Goal: Information Seeking & Learning: Learn about a topic

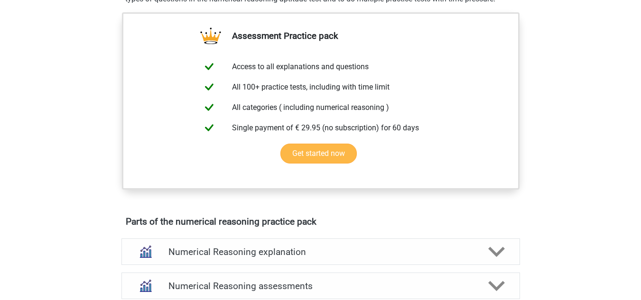
scroll to position [142, 0]
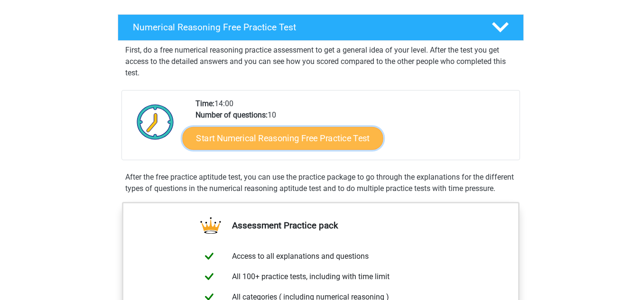
click at [288, 140] on link "Start Numerical Reasoning Free Practice Test" at bounding box center [282, 138] width 201 height 23
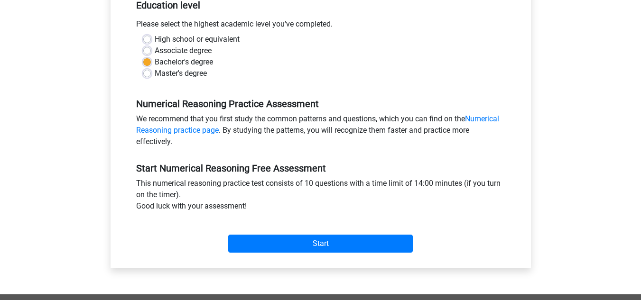
scroll to position [237, 0]
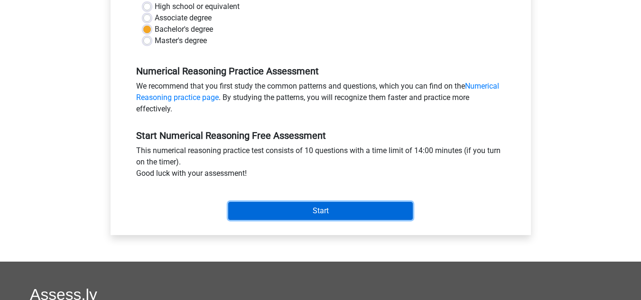
click at [280, 207] on input "Start" at bounding box center [320, 211] width 185 height 18
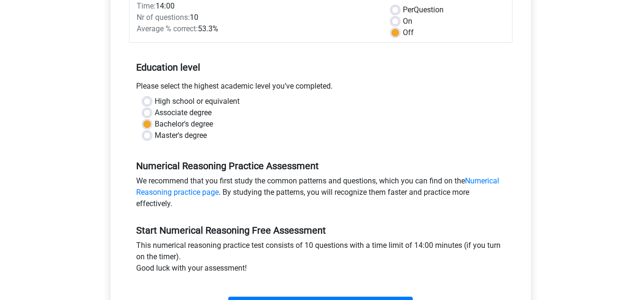
scroll to position [0, 0]
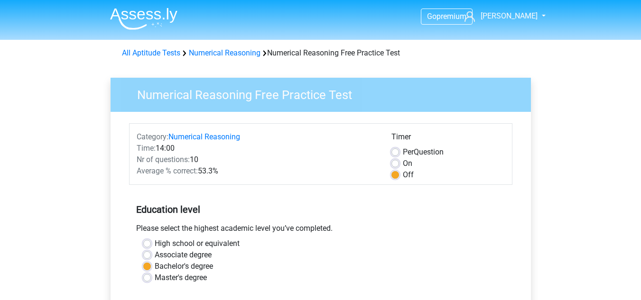
click at [404, 159] on label "On" at bounding box center [407, 163] width 9 height 11
click at [399, 159] on input "On" at bounding box center [395, 162] width 8 height 9
radio input "true"
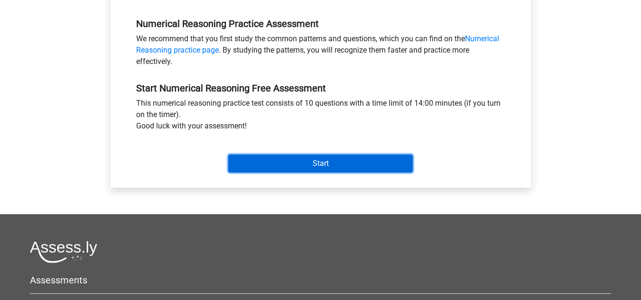
click at [297, 164] on input "Start" at bounding box center [320, 164] width 185 height 18
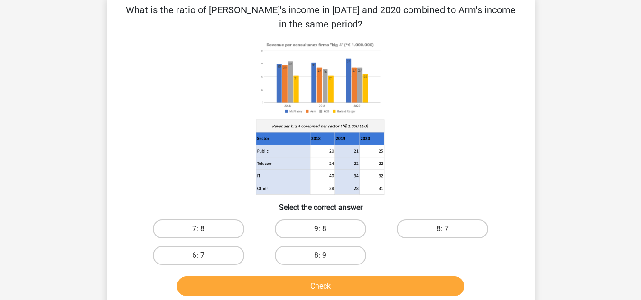
scroll to position [190, 0]
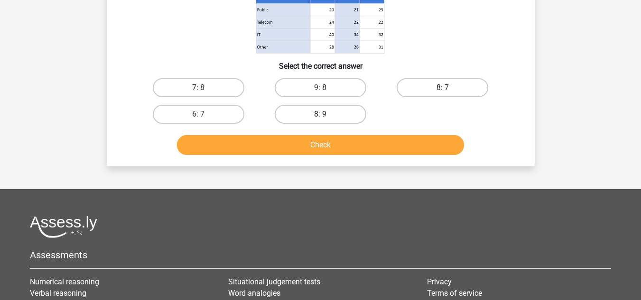
click at [319, 113] on label "8: 9" at bounding box center [321, 114] width 92 height 19
click at [320, 114] on input "8: 9" at bounding box center [323, 117] width 6 height 6
radio input "true"
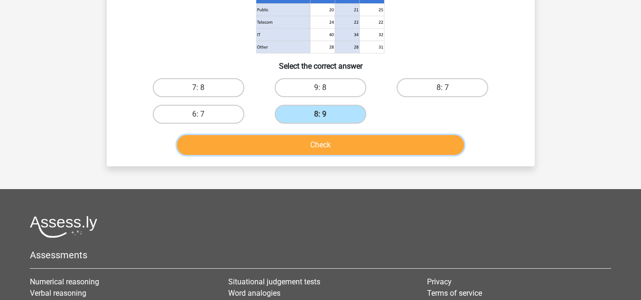
click at [317, 151] on button "Check" at bounding box center [320, 145] width 287 height 20
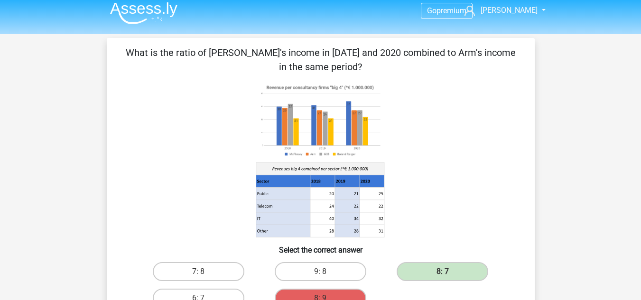
scroll to position [0, 0]
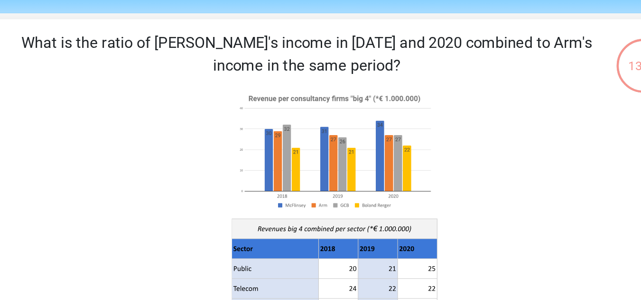
scroll to position [21, 0]
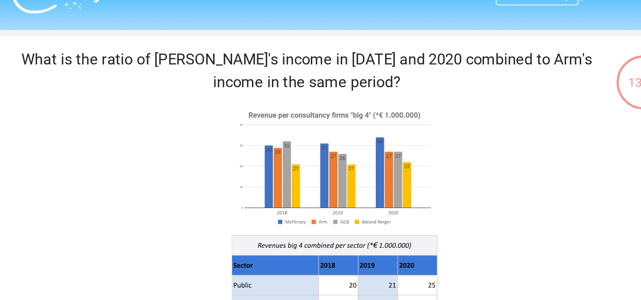
click at [342, 48] on p "What is the ratio of [PERSON_NAME]'s income in [DATE] and 2020 combined to Arm'…" at bounding box center [303, 44] width 362 height 28
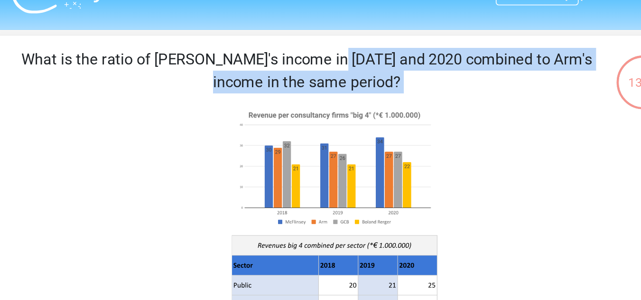
click at [342, 48] on p "What is the ratio of [PERSON_NAME]'s income in [DATE] and 2020 combined to Arm'…" at bounding box center [303, 44] width 362 height 28
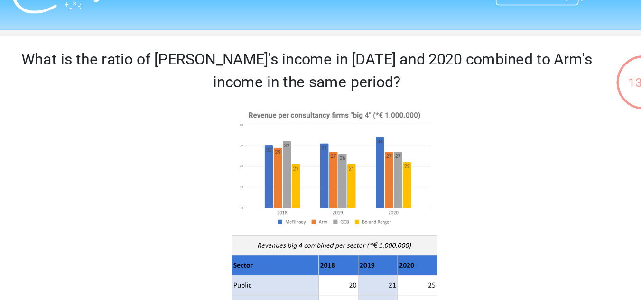
click at [342, 48] on p "What is the ratio of [PERSON_NAME]'s income in [DATE] and 2020 combined to Arm'…" at bounding box center [303, 44] width 362 height 28
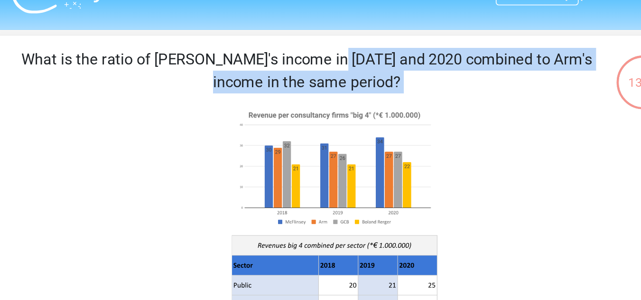
click at [342, 48] on p "What is the ratio of [PERSON_NAME]'s income in [DATE] and 2020 combined to Arm'…" at bounding box center [303, 44] width 362 height 28
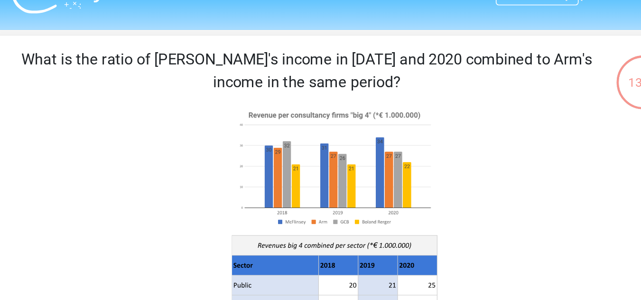
click at [342, 48] on p "What is the ratio of [PERSON_NAME]'s income in [DATE] and 2020 combined to Arm'…" at bounding box center [303, 44] width 362 height 28
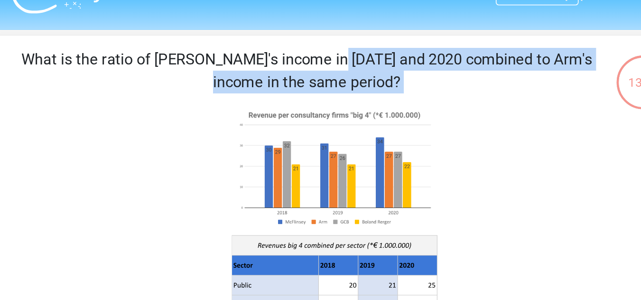
click at [342, 48] on p "What is the ratio of [PERSON_NAME]'s income in [DATE] and 2020 combined to Arm'…" at bounding box center [303, 44] width 362 height 28
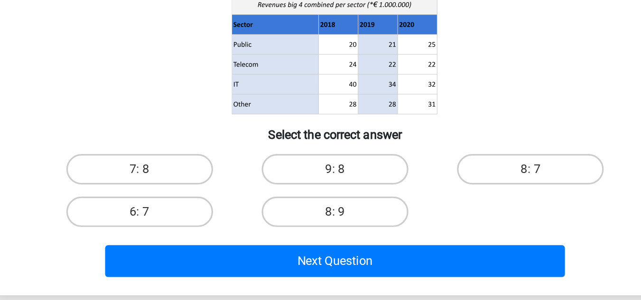
scroll to position [61, 0]
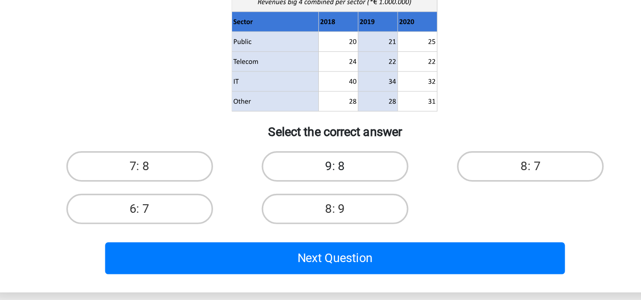
click at [310, 208] on label "9: 8" at bounding box center [321, 216] width 92 height 19
click at [320, 217] on input "9: 8" at bounding box center [323, 220] width 6 height 6
radio input "true"
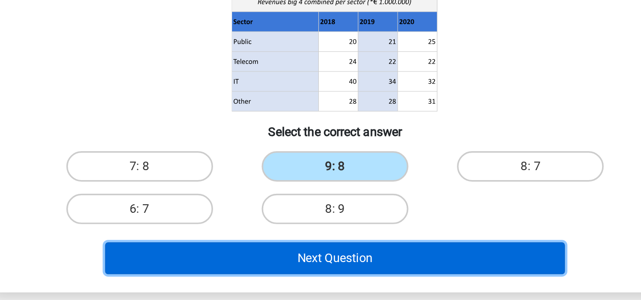
click at [308, 270] on button "Next Question" at bounding box center [320, 274] width 287 height 20
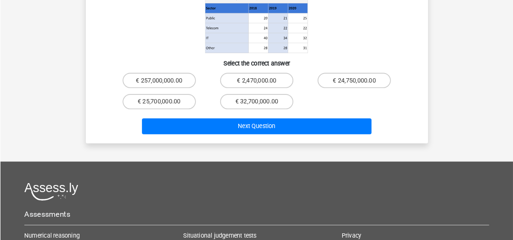
scroll to position [0, 0]
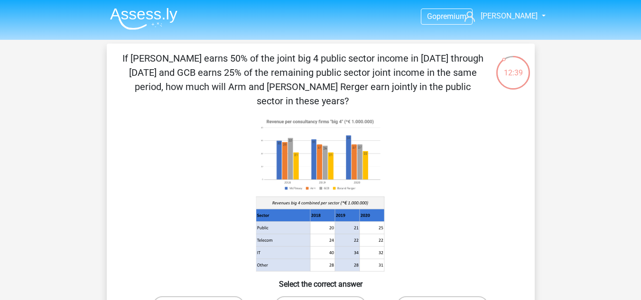
click at [283, 70] on p "If [PERSON_NAME] earns 50% of the joint big 4 public sector income in [DATE] th…" at bounding box center [303, 79] width 362 height 57
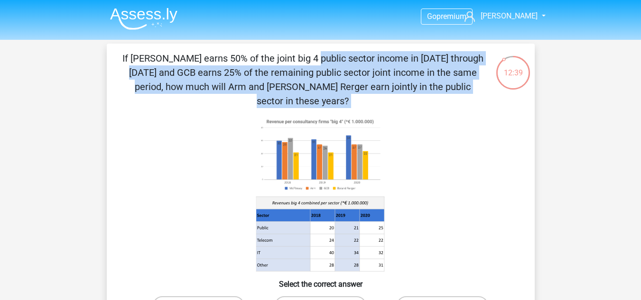
click at [283, 70] on p "If [PERSON_NAME] earns 50% of the joint big 4 public sector income in [DATE] th…" at bounding box center [303, 79] width 362 height 57
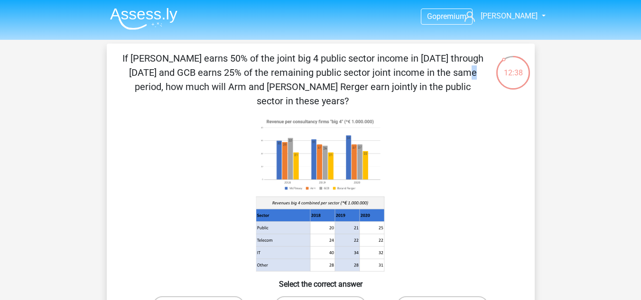
click at [283, 70] on p "If [PERSON_NAME] earns 50% of the joint big 4 public sector income in [DATE] th…" at bounding box center [303, 79] width 362 height 57
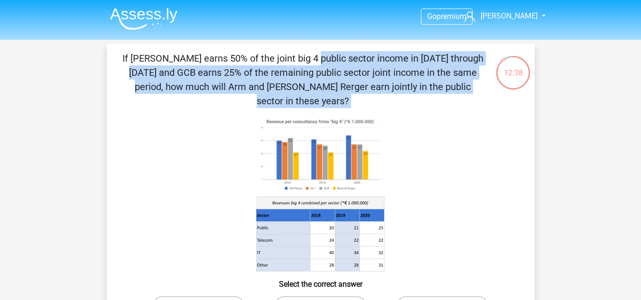
click at [283, 70] on p "If [PERSON_NAME] earns 50% of the joint big 4 public sector income in [DATE] th…" at bounding box center [303, 79] width 362 height 57
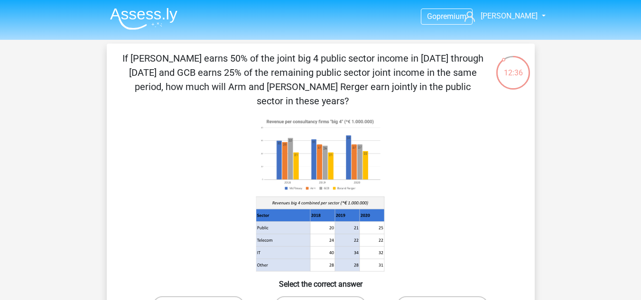
click at [283, 70] on p "If [PERSON_NAME] earns 50% of the joint big 4 public sector income in [DATE] th…" at bounding box center [303, 79] width 362 height 57
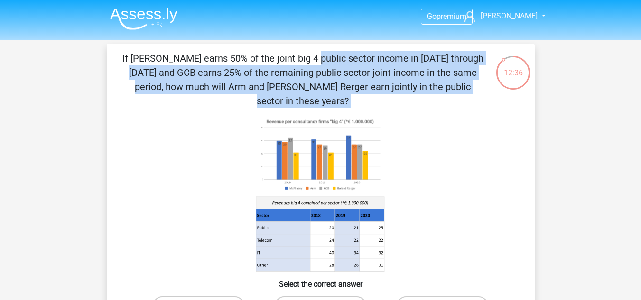
click at [283, 70] on p "If [PERSON_NAME] earns 50% of the joint big 4 public sector income in [DATE] th…" at bounding box center [303, 79] width 362 height 57
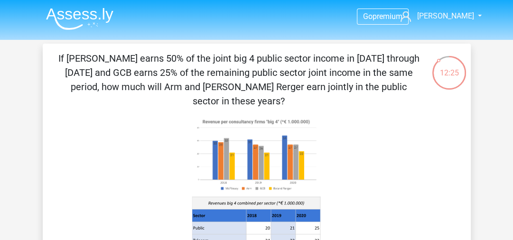
click at [233, 57] on p "If [PERSON_NAME] earns 50% of the joint big 4 public sector income in [DATE] th…" at bounding box center [239, 79] width 362 height 57
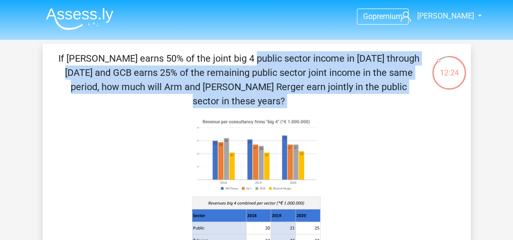
click at [233, 56] on p "If [PERSON_NAME] earns 50% of the joint big 4 public sector income in [DATE] th…" at bounding box center [239, 79] width 362 height 57
click at [235, 75] on p "If [PERSON_NAME] earns 50% of the joint big 4 public sector income in [DATE] th…" at bounding box center [239, 79] width 362 height 57
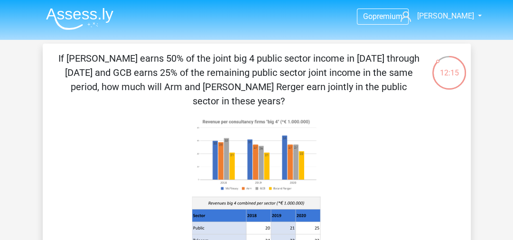
click at [329, 86] on p "If [PERSON_NAME] earns 50% of the joint big 4 public sector income in [DATE] th…" at bounding box center [239, 79] width 362 height 57
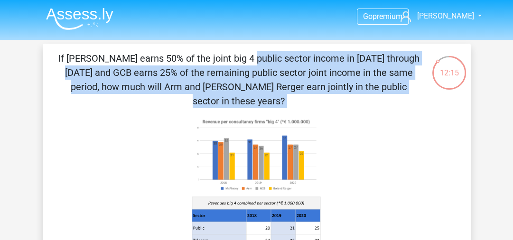
click at [329, 86] on p "If [PERSON_NAME] earns 50% of the joint big 4 public sector income in [DATE] th…" at bounding box center [239, 79] width 362 height 57
click at [267, 77] on p "If [PERSON_NAME] earns 50% of the joint big 4 public sector income in [DATE] th…" at bounding box center [239, 79] width 362 height 57
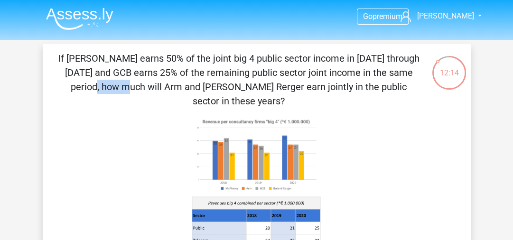
click at [267, 77] on p "If [PERSON_NAME] earns 50% of the joint big 4 public sector income in [DATE] th…" at bounding box center [239, 79] width 362 height 57
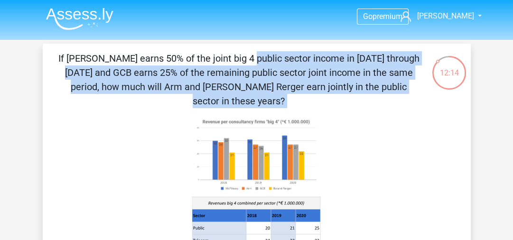
click at [267, 77] on p "If [PERSON_NAME] earns 50% of the joint big 4 public sector income in [DATE] th…" at bounding box center [239, 79] width 362 height 57
click at [254, 87] on p "If [PERSON_NAME] earns 50% of the joint big 4 public sector income in [DATE] th…" at bounding box center [239, 79] width 362 height 57
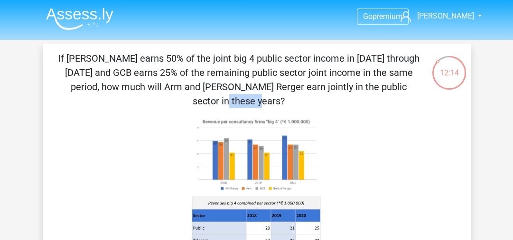
click at [254, 87] on p "If [PERSON_NAME] earns 50% of the joint big 4 public sector income in [DATE] th…" at bounding box center [239, 79] width 362 height 57
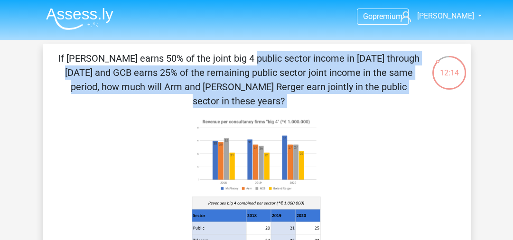
click at [254, 87] on p "If [PERSON_NAME] earns 50% of the joint big 4 public sector income in [DATE] th…" at bounding box center [239, 79] width 362 height 57
click at [250, 80] on p "If [PERSON_NAME] earns 50% of the joint big 4 public sector income in [DATE] th…" at bounding box center [239, 79] width 362 height 57
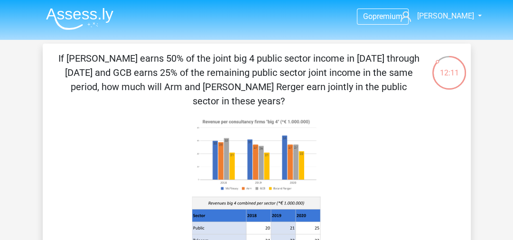
click at [249, 76] on p "If [PERSON_NAME] earns 50% of the joint big 4 public sector income in [DATE] th…" at bounding box center [239, 79] width 362 height 57
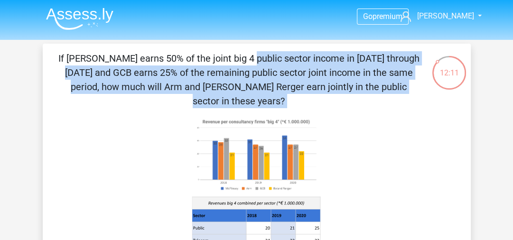
click at [249, 76] on p "If [PERSON_NAME] earns 50% of the joint big 4 public sector income in [DATE] th…" at bounding box center [239, 79] width 362 height 57
click at [254, 84] on p "If [PERSON_NAME] earns 50% of the joint big 4 public sector income in [DATE] th…" at bounding box center [239, 79] width 362 height 57
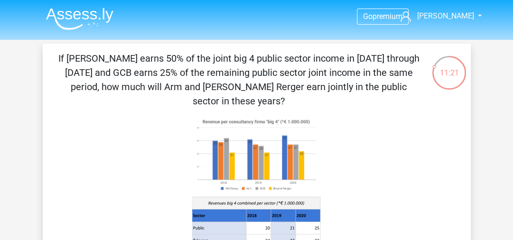
click at [235, 89] on p "If [PERSON_NAME] earns 50% of the joint big 4 public sector income in [DATE] th…" at bounding box center [239, 79] width 362 height 57
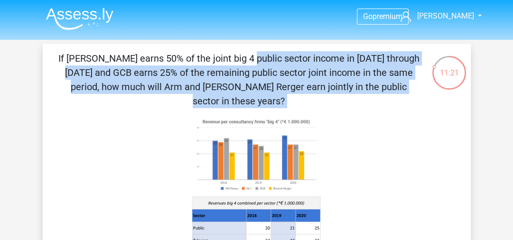
click at [235, 89] on p "If [PERSON_NAME] earns 50% of the joint big 4 public sector income in [DATE] th…" at bounding box center [239, 79] width 362 height 57
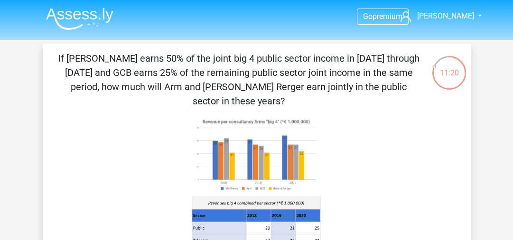
click at [235, 89] on p "If [PERSON_NAME] earns 50% of the joint big 4 public sector income in [DATE] th…" at bounding box center [239, 79] width 362 height 57
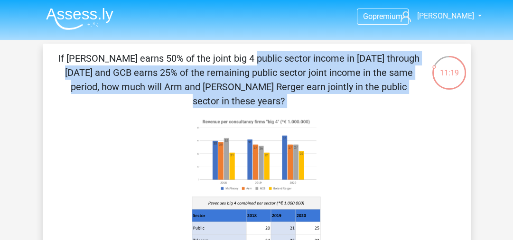
click at [235, 89] on p "If [PERSON_NAME] earns 50% of the joint big 4 public sector income in [DATE] th…" at bounding box center [239, 79] width 362 height 57
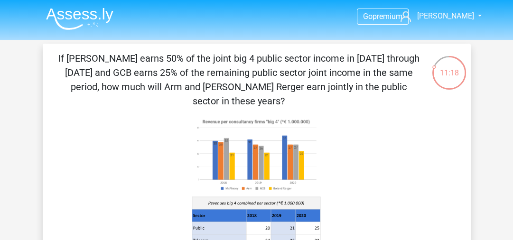
click at [235, 89] on p "If [PERSON_NAME] earns 50% of the joint big 4 public sector income in [DATE] th…" at bounding box center [239, 79] width 362 height 57
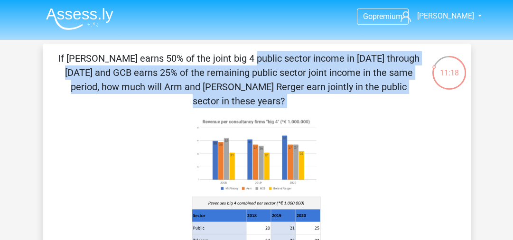
click at [235, 89] on p "If [PERSON_NAME] earns 50% of the joint big 4 public sector income in [DATE] th…" at bounding box center [239, 79] width 362 height 57
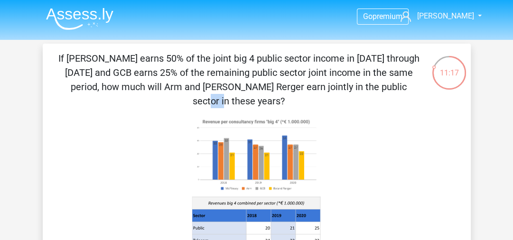
click at [235, 89] on p "If [PERSON_NAME] earns 50% of the joint big 4 public sector income in [DATE] th…" at bounding box center [239, 79] width 362 height 57
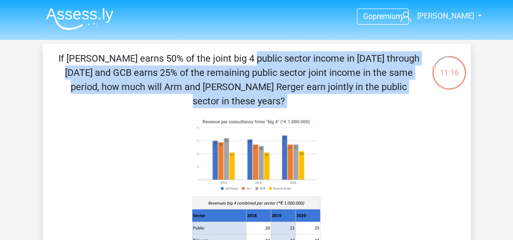
click at [235, 89] on p "If [PERSON_NAME] earns 50% of the joint big 4 public sector income in [DATE] th…" at bounding box center [239, 79] width 362 height 57
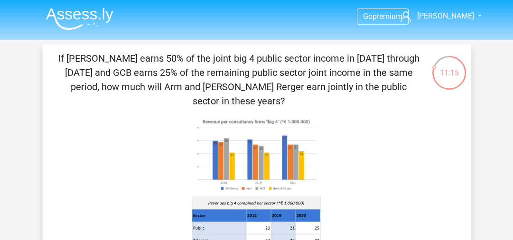
scroll to position [118, 0]
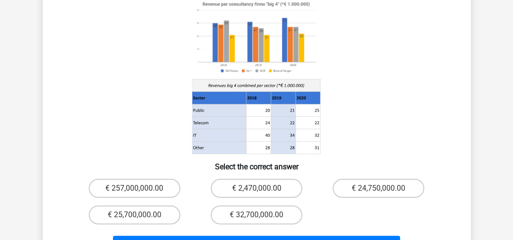
click at [235, 92] on icon at bounding box center [256, 98] width 128 height 12
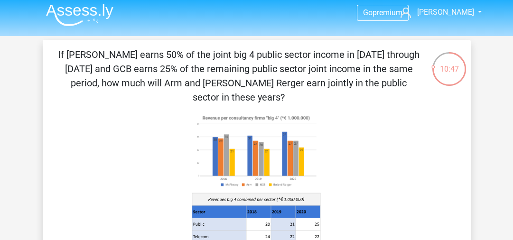
scroll to position [3, 0]
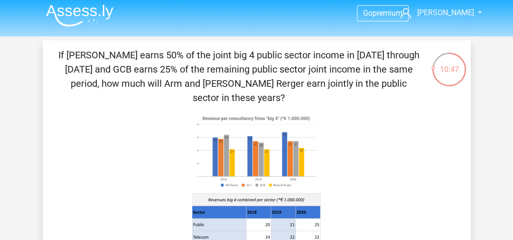
click at [235, 83] on p "If [PERSON_NAME] earns 50% of the joint big 4 public sector income in [DATE] th…" at bounding box center [239, 76] width 362 height 57
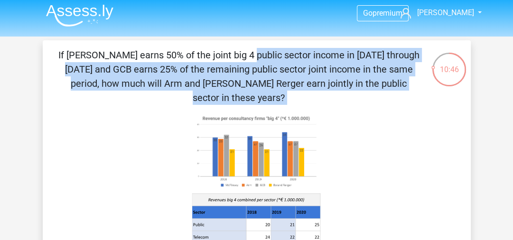
click at [235, 83] on p "If [PERSON_NAME] earns 50% of the joint big 4 public sector income in [DATE] th…" at bounding box center [239, 76] width 362 height 57
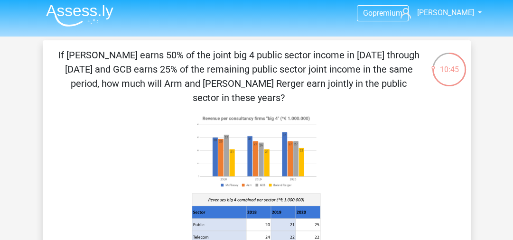
click at [235, 83] on p "If [PERSON_NAME] earns 50% of the joint big 4 public sector income in [DATE] th…" at bounding box center [239, 76] width 362 height 57
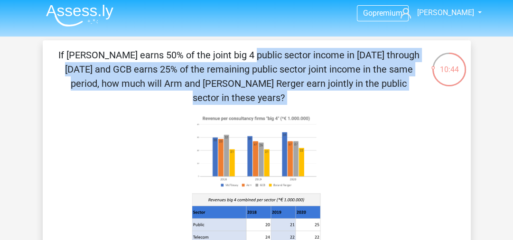
click at [235, 83] on p "If [PERSON_NAME] earns 50% of the joint big 4 public sector income in [DATE] th…" at bounding box center [239, 76] width 362 height 57
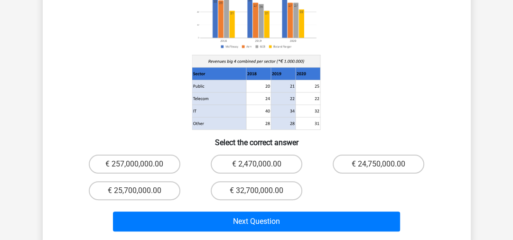
scroll to position [142, 0]
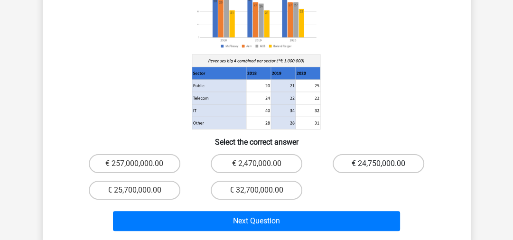
click at [338, 154] on label "€ 24,750,000.00" at bounding box center [379, 163] width 92 height 19
click at [379, 164] on input "€ 24,750,000.00" at bounding box center [382, 167] width 6 height 6
radio input "true"
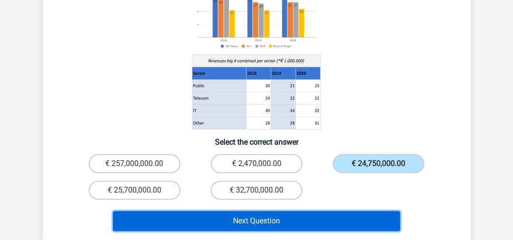
click at [318, 211] on button "Next Question" at bounding box center [256, 221] width 287 height 20
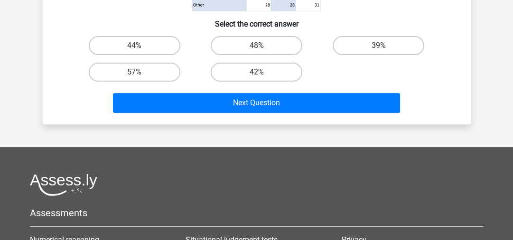
scroll to position [230, 0]
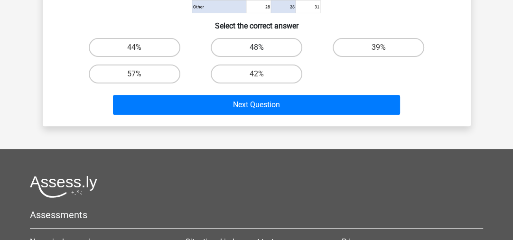
click at [283, 43] on label "48%" at bounding box center [257, 47] width 92 height 19
click at [262, 47] on input "48%" at bounding box center [259, 50] width 6 height 6
radio input "true"
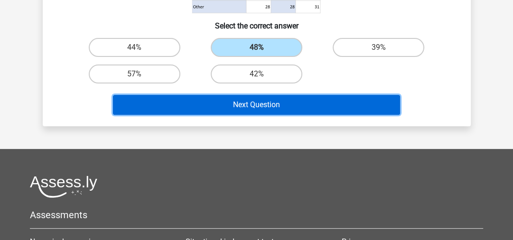
click at [265, 108] on button "Next Question" at bounding box center [256, 105] width 287 height 20
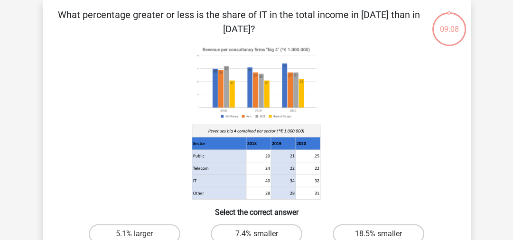
scroll to position [44, 0]
click at [228, 18] on p "What percentage greater or less is the share of IT in the total income in [DATE…" at bounding box center [239, 22] width 362 height 28
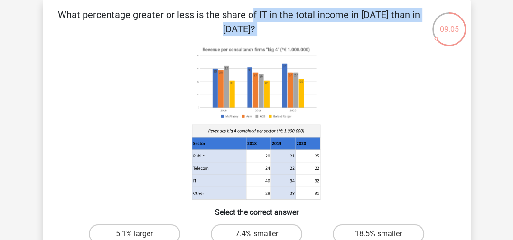
click at [228, 18] on p "What percentage greater or less is the share of IT in the total income in [DATE…" at bounding box center [239, 22] width 362 height 28
click at [240, 17] on p "What percentage greater or less is the share of IT in the total income in [DATE…" at bounding box center [239, 22] width 362 height 28
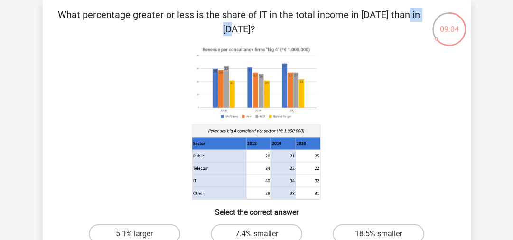
click at [240, 17] on p "What percentage greater or less is the share of IT in the total income in [DATE…" at bounding box center [239, 22] width 362 height 28
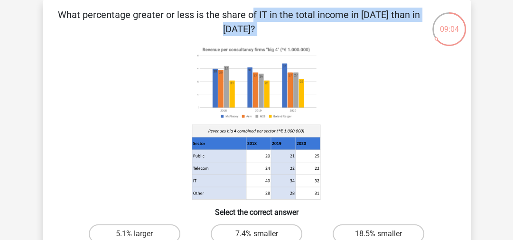
click at [240, 17] on p "What percentage greater or less is the share of IT in the total income in [DATE…" at bounding box center [239, 22] width 362 height 28
click at [278, 19] on p "What percentage greater or less is the share of IT in the total income in [DATE…" at bounding box center [239, 22] width 362 height 28
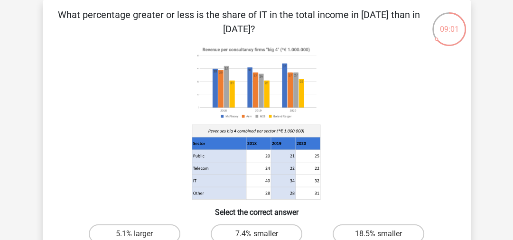
click at [270, 19] on p "What percentage greater or less is the share of IT in the total income in [DATE…" at bounding box center [239, 22] width 362 height 28
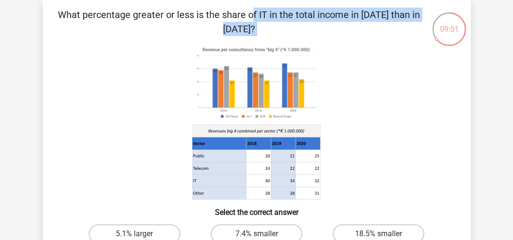
click at [270, 19] on p "What percentage greater or less is the share of IT in the total income in [DATE…" at bounding box center [239, 22] width 362 height 28
click at [253, 21] on p "What percentage greater or less is the share of IT in the total income in [DATE…" at bounding box center [239, 22] width 362 height 28
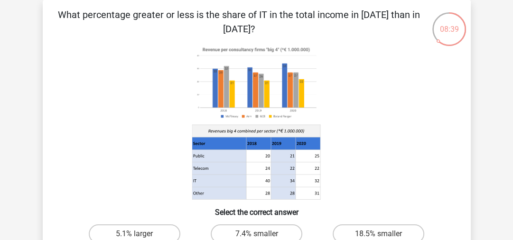
click at [186, 13] on p "What percentage greater or less is the share of IT in the total income in [DATE…" at bounding box center [239, 22] width 362 height 28
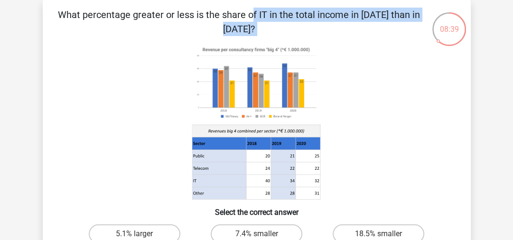
click at [186, 13] on p "What percentage greater or less is the share of IT in the total income in [DATE…" at bounding box center [239, 22] width 362 height 28
click at [196, 18] on p "What percentage greater or less is the share of IT in the total income in [DATE…" at bounding box center [239, 22] width 362 height 28
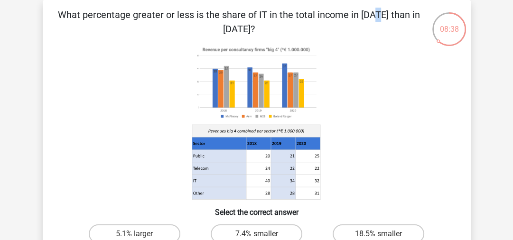
click at [196, 18] on p "What percentage greater or less is the share of IT in the total income in [DATE…" at bounding box center [239, 22] width 362 height 28
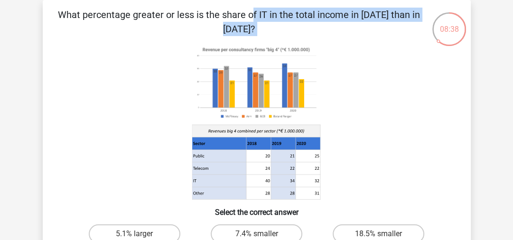
click at [196, 18] on p "What percentage greater or less is the share of IT in the total income in [DATE…" at bounding box center [239, 22] width 362 height 28
click at [287, 22] on p "What percentage greater or less is the share of IT in the total income in [DATE…" at bounding box center [239, 22] width 362 height 28
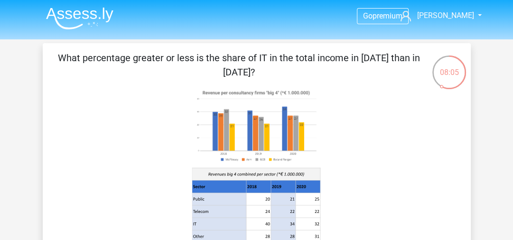
scroll to position [0, 0]
click at [170, 61] on p "What percentage greater or less is the share of IT in the total income in [DATE…" at bounding box center [239, 65] width 362 height 28
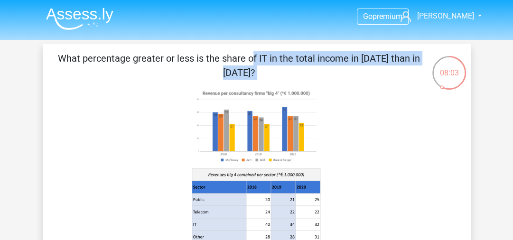
click at [170, 61] on p "What percentage greater or less is the share of IT in the total income in [DATE…" at bounding box center [239, 65] width 362 height 28
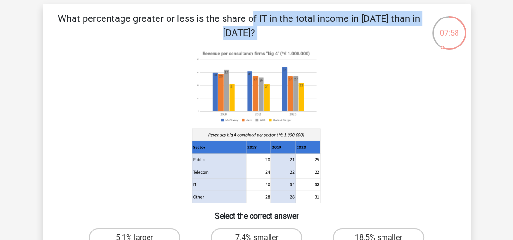
scroll to position [38, 0]
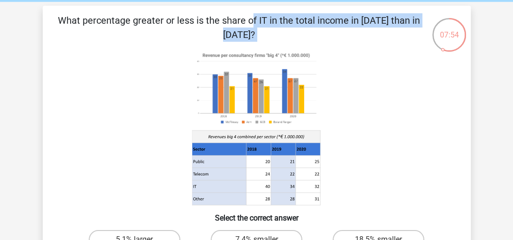
click at [313, 186] on icon at bounding box center [307, 186] width 25 height 12
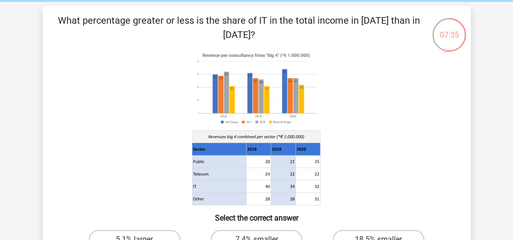
click at [296, 19] on p "What percentage greater or less is the share of IT in the total income in [DATE…" at bounding box center [239, 27] width 362 height 28
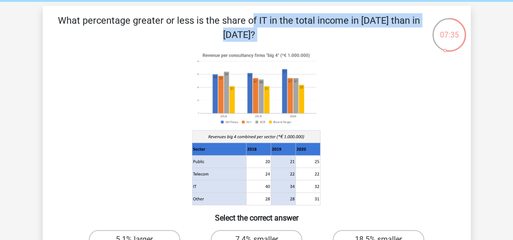
click at [296, 19] on p "What percentage greater or less is the share of IT in the total income in [DATE…" at bounding box center [239, 27] width 362 height 28
click at [282, 19] on p "What percentage greater or less is the share of IT in the total income in [DATE…" at bounding box center [239, 27] width 362 height 28
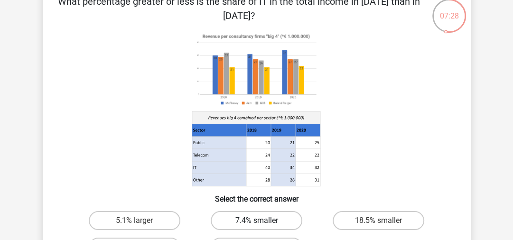
scroll to position [152, 0]
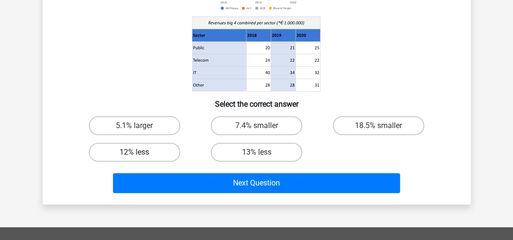
click at [154, 155] on label "12% less" at bounding box center [135, 152] width 92 height 19
click at [140, 155] on input "12% less" at bounding box center [137, 155] width 6 height 6
radio input "true"
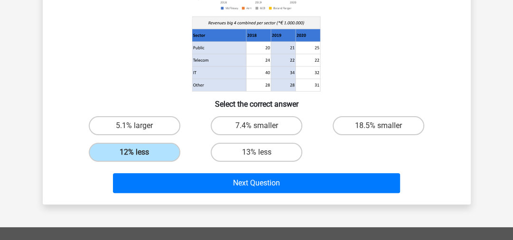
click at [380, 127] on input "18.5% smaller" at bounding box center [382, 129] width 6 height 6
radio input "true"
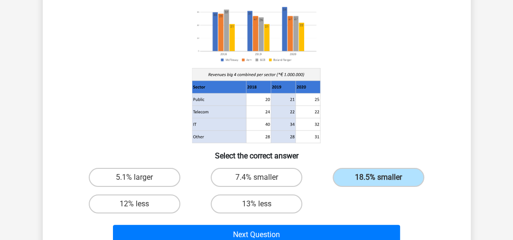
scroll to position [114, 0]
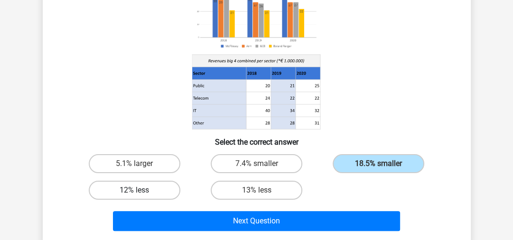
click at [129, 187] on label "12% less" at bounding box center [135, 190] width 92 height 19
click at [134, 190] on input "12% less" at bounding box center [137, 193] width 6 height 6
radio input "true"
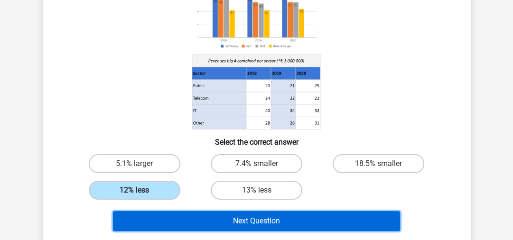
click at [279, 212] on button "Next Question" at bounding box center [256, 221] width 287 height 20
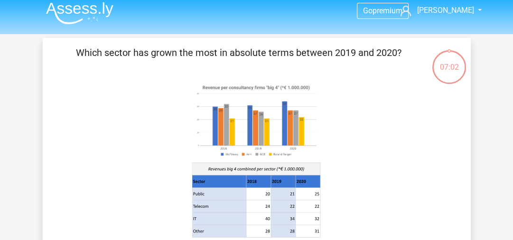
scroll to position [0, 0]
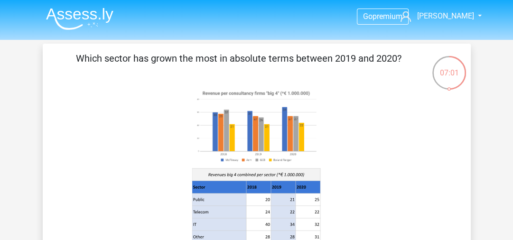
click at [296, 57] on p "Which sector has grown the most in absolute terms between 2019 and 2020?" at bounding box center [239, 65] width 362 height 28
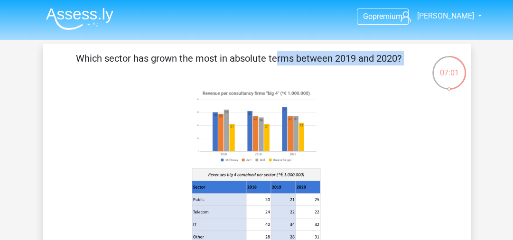
click at [296, 57] on p "Which sector has grown the most in absolute terms between 2019 and 2020?" at bounding box center [239, 65] width 362 height 28
click at [278, 58] on p "Which sector has grown the most in absolute terms between 2019 and 2020?" at bounding box center [239, 65] width 362 height 28
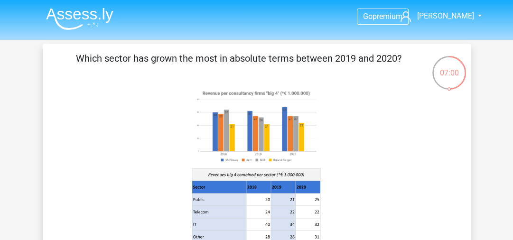
click at [278, 58] on p "Which sector has grown the most in absolute terms between 2019 and 2020?" at bounding box center [239, 65] width 362 height 28
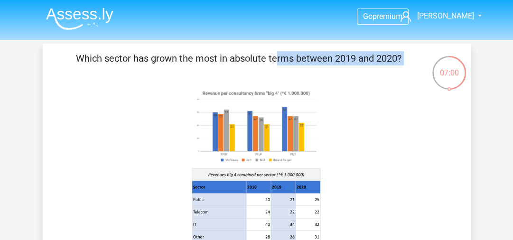
click at [278, 58] on p "Which sector has grown the most in absolute terms between 2019 and 2020?" at bounding box center [239, 65] width 362 height 28
click at [264, 61] on p "Which sector has grown the most in absolute terms between 2019 and 2020?" at bounding box center [239, 65] width 362 height 28
click at [285, 61] on p "Which sector has grown the most in absolute terms between 2019 and 2020?" at bounding box center [239, 65] width 362 height 28
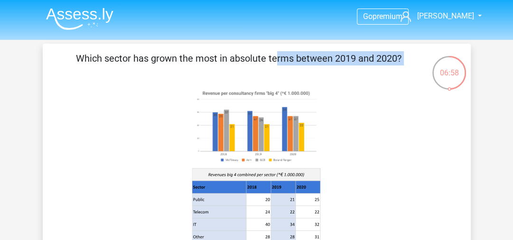
click at [285, 61] on p "Which sector has grown the most in absolute terms between 2019 and 2020?" at bounding box center [239, 65] width 362 height 28
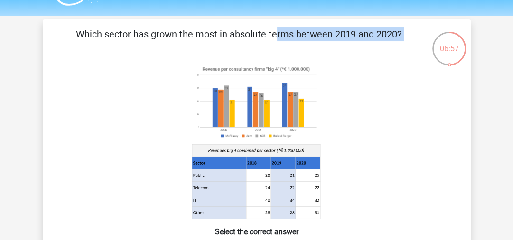
scroll to position [38, 0]
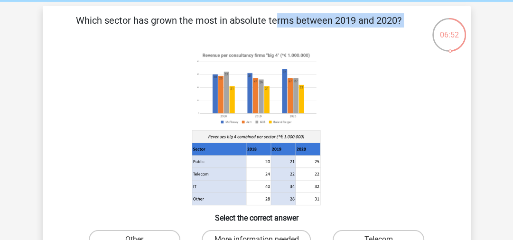
click at [308, 28] on p "Which sector has grown the most in absolute terms between 2019 and 2020?" at bounding box center [239, 27] width 362 height 28
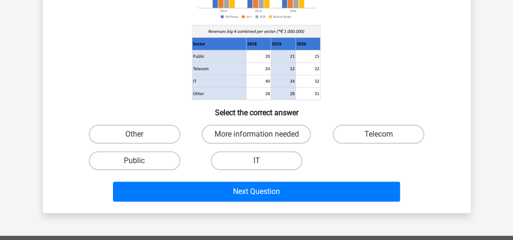
scroll to position [144, 0]
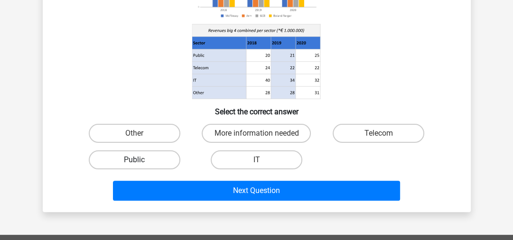
click at [163, 161] on label "Public" at bounding box center [135, 159] width 92 height 19
click at [140, 161] on input "Public" at bounding box center [137, 163] width 6 height 6
radio input "true"
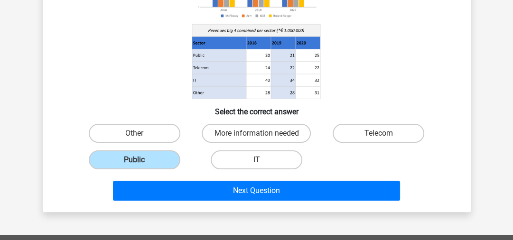
click at [153, 120] on div "Other" at bounding box center [135, 133] width 122 height 27
click at [151, 128] on label "Other" at bounding box center [135, 133] width 92 height 19
click at [140, 133] on input "Other" at bounding box center [137, 136] width 6 height 6
radio input "true"
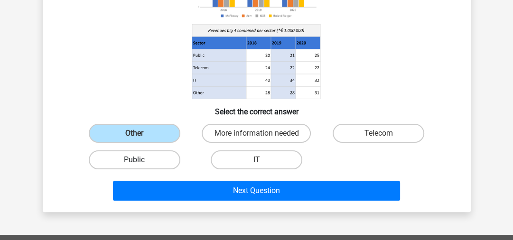
click at [159, 158] on label "Public" at bounding box center [135, 159] width 92 height 19
click at [140, 160] on input "Public" at bounding box center [137, 163] width 6 height 6
radio input "true"
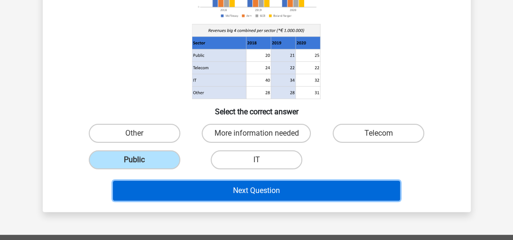
click at [204, 195] on button "Next Question" at bounding box center [256, 191] width 287 height 20
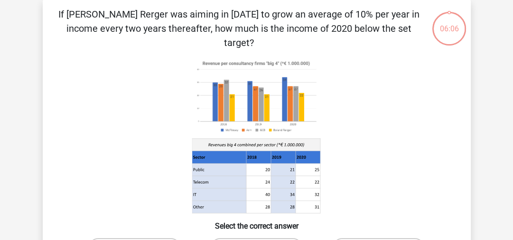
scroll to position [44, 0]
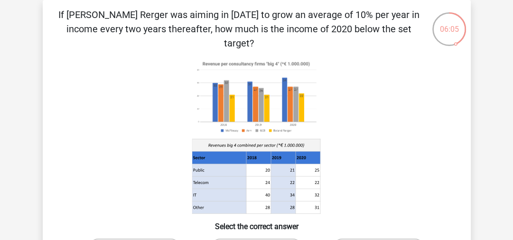
click at [204, 15] on p "If [PERSON_NAME] Rerger was aiming in [DATE] to grow an average of 10% per year…" at bounding box center [239, 29] width 362 height 43
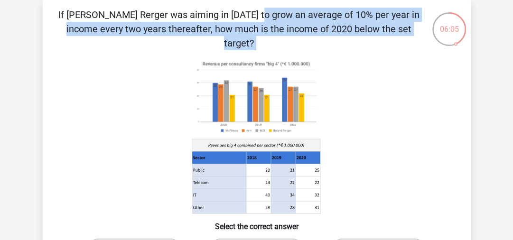
click at [204, 15] on p "If [PERSON_NAME] Rerger was aiming in [DATE] to grow an average of 10% per year…" at bounding box center [239, 29] width 362 height 43
click at [222, 32] on p "If [PERSON_NAME] Rerger was aiming in [DATE] to grow an average of 10% per year…" at bounding box center [239, 29] width 362 height 43
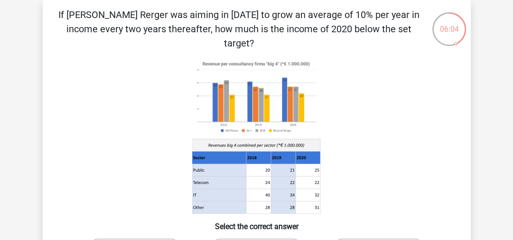
click at [225, 35] on p "If [PERSON_NAME] Rerger was aiming in [DATE] to grow an average of 10% per year…" at bounding box center [239, 29] width 362 height 43
click at [224, 32] on p "If [PERSON_NAME] Rerger was aiming in [DATE] to grow an average of 10% per year…" at bounding box center [239, 29] width 362 height 43
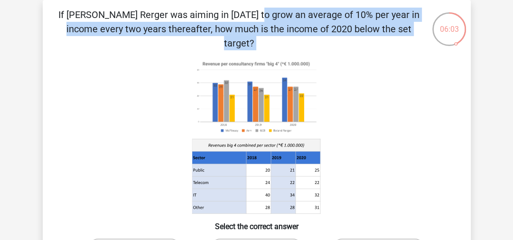
click at [224, 32] on p "If [PERSON_NAME] Rerger was aiming in [DATE] to grow an average of 10% per year…" at bounding box center [239, 29] width 362 height 43
click at [208, 29] on p "If [PERSON_NAME] Rerger was aiming in [DATE] to grow an average of 10% per year…" at bounding box center [239, 29] width 362 height 43
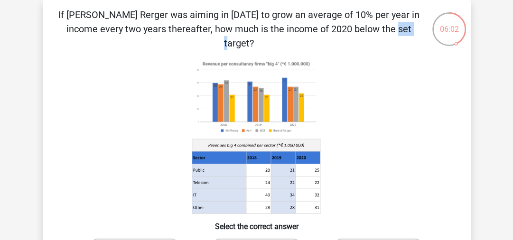
click at [207, 29] on p "If [PERSON_NAME] Rerger was aiming in [DATE] to grow an average of 10% per year…" at bounding box center [239, 29] width 362 height 43
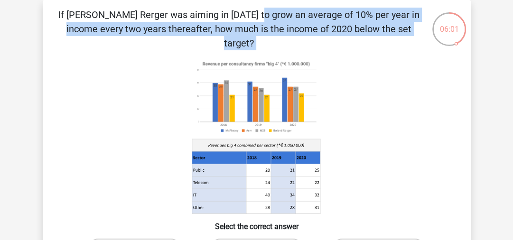
click at [190, 12] on p "If [PERSON_NAME] Rerger was aiming in [DATE] to grow an average of 10% per year…" at bounding box center [239, 29] width 362 height 43
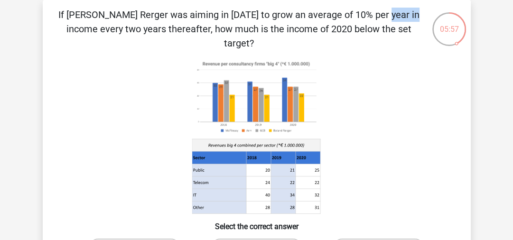
drag, startPoint x: 190, startPoint y: 12, endPoint x: 220, endPoint y: 15, distance: 30.0
click at [220, 15] on p "If [PERSON_NAME] Rerger was aiming in [DATE] to grow an average of 10% per year…" at bounding box center [239, 29] width 362 height 43
click at [213, 16] on p "If [PERSON_NAME] Rerger was aiming in [DATE] to grow an average of 10% per year…" at bounding box center [239, 29] width 362 height 43
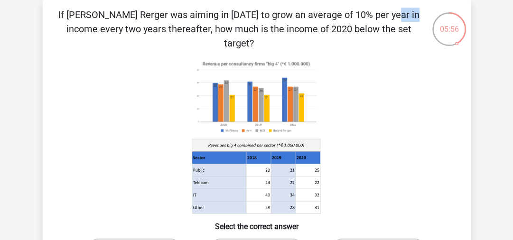
click at [206, 16] on p "If [PERSON_NAME] Rerger was aiming in [DATE] to grow an average of 10% per year…" at bounding box center [239, 29] width 362 height 43
click at [205, 16] on p "If [PERSON_NAME] Rerger was aiming in [DATE] to grow an average of 10% per year…" at bounding box center [239, 29] width 362 height 43
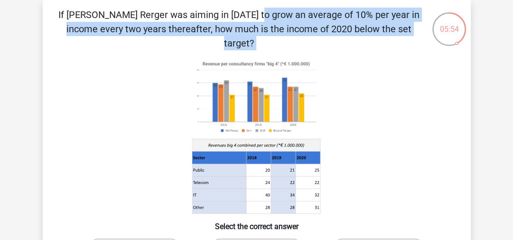
click at [205, 16] on p "If [PERSON_NAME] Rerger was aiming in [DATE] to grow an average of 10% per year…" at bounding box center [239, 29] width 362 height 43
click at [203, 16] on p "If [PERSON_NAME] Rerger was aiming in [DATE] to grow an average of 10% per year…" at bounding box center [239, 29] width 362 height 43
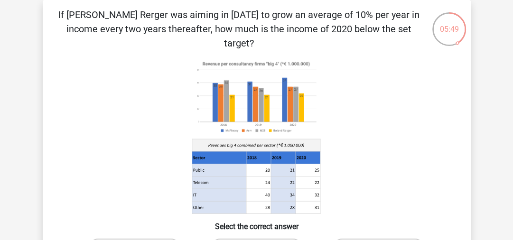
click at [271, 32] on p "If [PERSON_NAME] Rerger was aiming in [DATE] to grow an average of 10% per year…" at bounding box center [239, 29] width 362 height 43
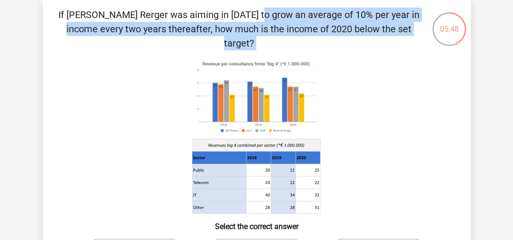
click at [271, 32] on p "If [PERSON_NAME] Rerger was aiming in [DATE] to grow an average of 10% per year…" at bounding box center [239, 29] width 362 height 43
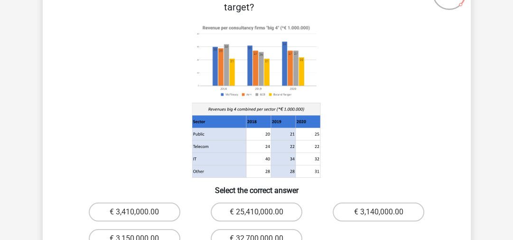
scroll to position [82, 0]
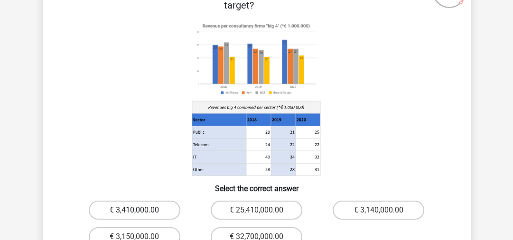
click at [155, 202] on label "€ 3,410,000.00" at bounding box center [135, 210] width 92 height 19
click at [140, 210] on input "€ 3,410,000.00" at bounding box center [137, 213] width 6 height 6
radio input "true"
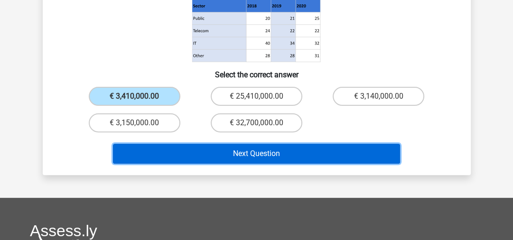
click at [306, 144] on button "Next Question" at bounding box center [256, 154] width 287 height 20
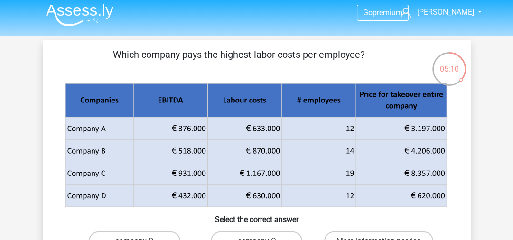
scroll to position [0, 0]
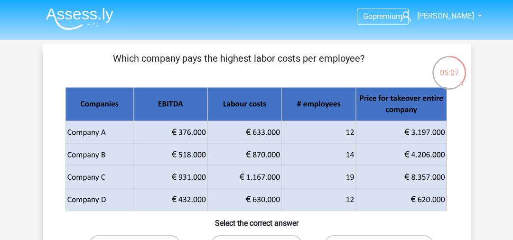
click at [241, 61] on p "Which company pays the highest labor costs per employee?" at bounding box center [239, 65] width 362 height 28
click at [241, 58] on p "Which company pays the highest labor costs per employee?" at bounding box center [239, 65] width 362 height 28
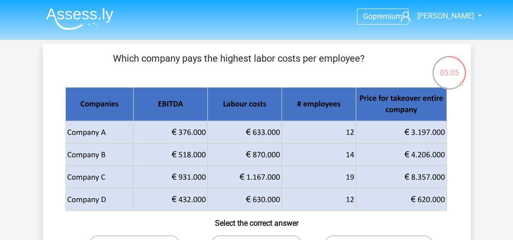
click at [241, 58] on p "Which company pays the highest labor costs per employee?" at bounding box center [239, 65] width 362 height 28
click at [243, 64] on p "Which company pays the highest labor costs per employee?" at bounding box center [239, 65] width 362 height 28
click at [269, 54] on p "Which company pays the highest labor costs per employee?" at bounding box center [239, 65] width 362 height 28
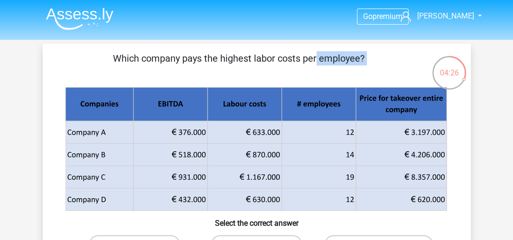
click at [269, 54] on p "Which company pays the highest labor costs per employee?" at bounding box center [239, 65] width 362 height 28
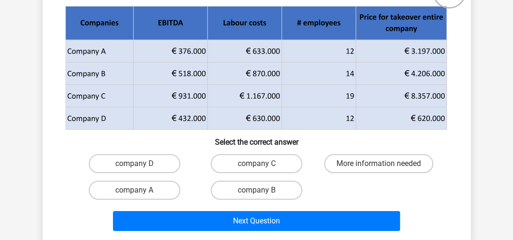
scroll to position [114, 0]
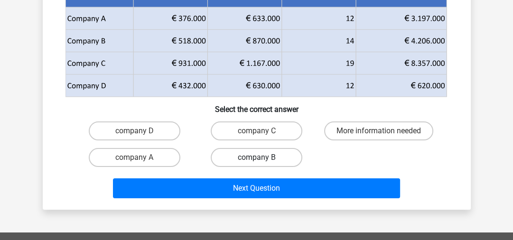
click at [278, 155] on label "company B" at bounding box center [257, 157] width 92 height 19
click at [262, 158] on input "company B" at bounding box center [259, 161] width 6 height 6
radio input "true"
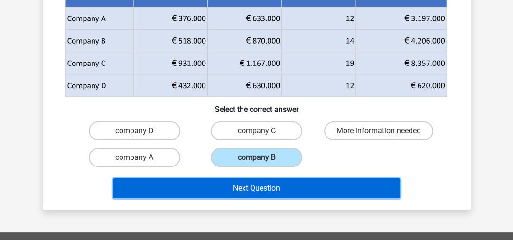
click at [268, 180] on button "Next Question" at bounding box center [256, 188] width 287 height 20
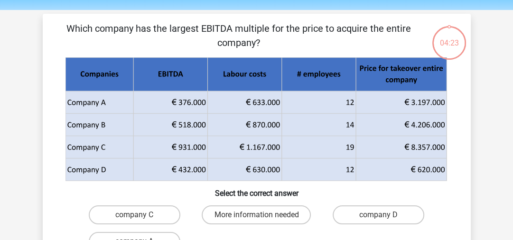
scroll to position [6, 0]
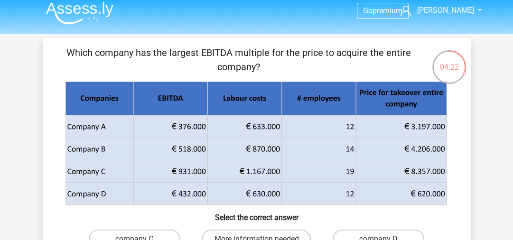
click at [241, 52] on p "Which company has the largest EBITDA multiple for the price to acquire the enti…" at bounding box center [239, 60] width 362 height 28
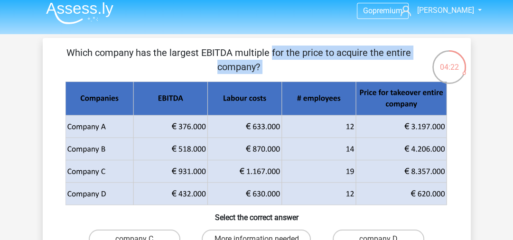
click at [241, 52] on p "Which company has the largest EBITDA multiple for the price to acquire the enti…" at bounding box center [239, 60] width 362 height 28
click at [231, 65] on p "Which company has the largest EBITDA multiple for the price to acquire the enti…" at bounding box center [239, 60] width 362 height 28
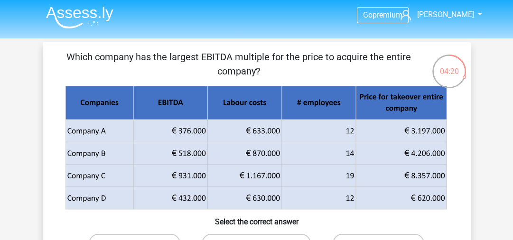
scroll to position [0, 0]
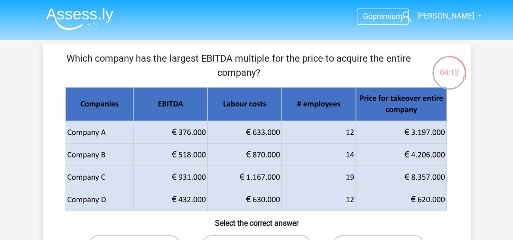
click at [255, 57] on p "Which company has the largest EBITDA multiple for the price to acquire the enti…" at bounding box center [239, 65] width 362 height 28
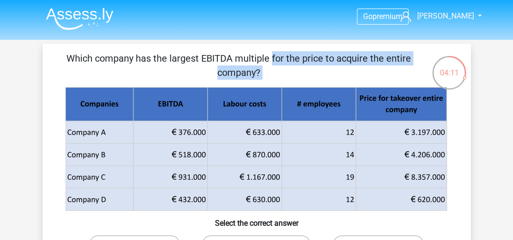
click at [255, 57] on p "Which company has the largest EBITDA multiple for the price to acquire the enti…" at bounding box center [239, 65] width 362 height 28
click at [233, 61] on p "Which company has the largest EBITDA multiple for the price to acquire the enti…" at bounding box center [239, 65] width 362 height 28
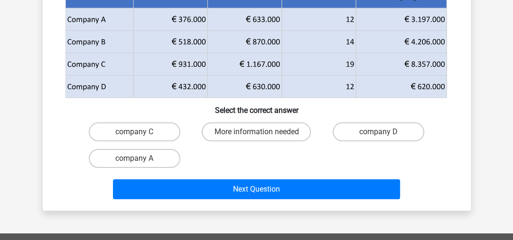
scroll to position [114, 0]
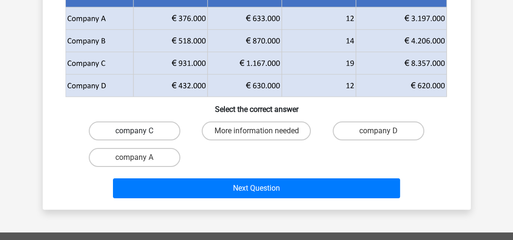
click at [155, 124] on label "company C" at bounding box center [135, 130] width 92 height 19
click at [140, 131] on input "company C" at bounding box center [137, 134] width 6 height 6
radio input "true"
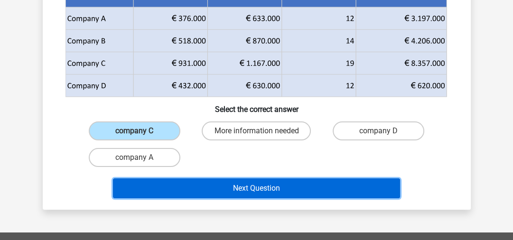
click at [172, 190] on button "Next Question" at bounding box center [256, 188] width 287 height 20
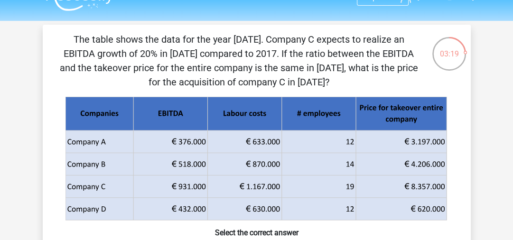
scroll to position [6, 0]
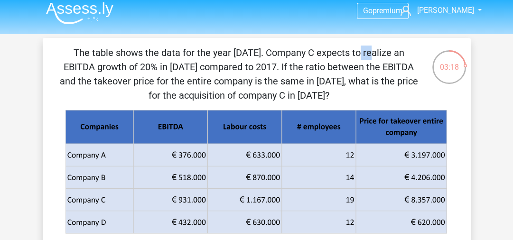
drag, startPoint x: 149, startPoint y: 50, endPoint x: 169, endPoint y: 62, distance: 23.2
click at [167, 62] on p "The table shows the data for the year [DATE]. Company C expects to realize an E…" at bounding box center [239, 74] width 362 height 57
click at [199, 68] on p "The table shows the data for the year [DATE]. Company C expects to realize an E…" at bounding box center [239, 74] width 362 height 57
click at [279, 65] on p "The table shows the data for the year [DATE]. Company C expects to realize an E…" at bounding box center [239, 74] width 362 height 57
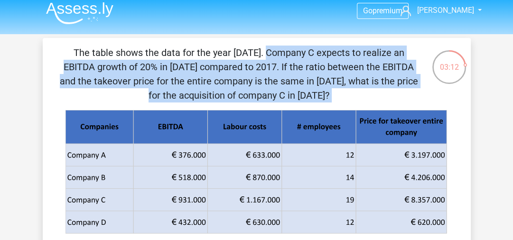
click at [279, 65] on p "The table shows the data for the year [DATE]. Company C expects to realize an E…" at bounding box center [239, 74] width 362 height 57
click at [272, 87] on p "The table shows the data for the year [DATE]. Company C expects to realize an E…" at bounding box center [239, 74] width 362 height 57
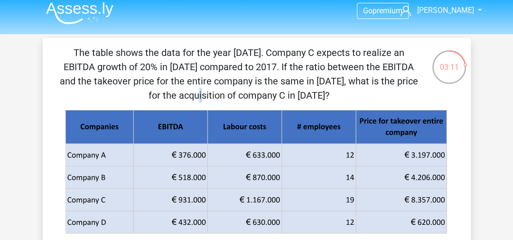
click at [272, 87] on p "The table shows the data for the year [DATE]. Company C expects to realize an E…" at bounding box center [239, 74] width 362 height 57
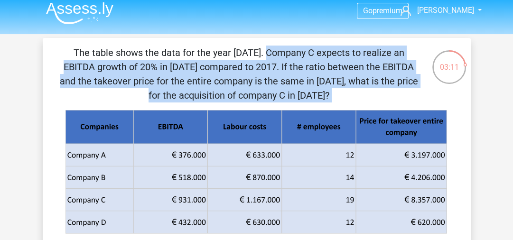
click at [272, 87] on p "The table shows the data for the year [DATE]. Company C expects to realize an E…" at bounding box center [239, 74] width 362 height 57
click at [265, 83] on p "The table shows the data for the year [DATE]. Company C expects to realize an E…" at bounding box center [239, 74] width 362 height 57
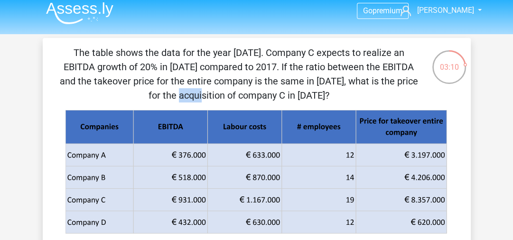
click at [265, 83] on p "The table shows the data for the year [DATE]. Company C expects to realize an E…" at bounding box center [239, 74] width 362 height 57
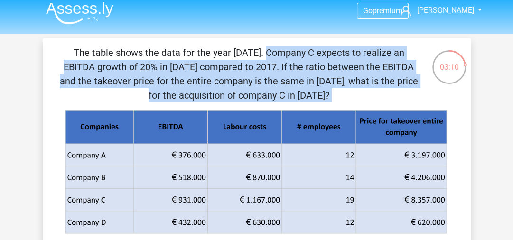
click at [265, 83] on p "The table shows the data for the year [DATE]. Company C expects to realize an E…" at bounding box center [239, 74] width 362 height 57
click at [230, 73] on p "The table shows the data for the year [DATE]. Company C expects to realize an E…" at bounding box center [239, 74] width 362 height 57
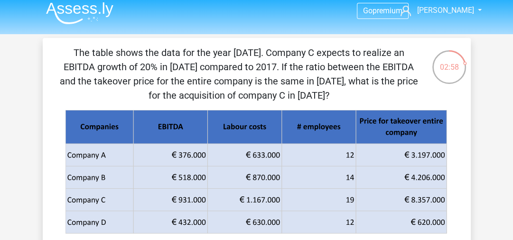
click at [291, 81] on p "The table shows the data for the year [DATE]. Company C expects to realize an E…" at bounding box center [239, 74] width 362 height 57
click at [282, 82] on p "The table shows the data for the year [DATE]. Company C expects to realize an E…" at bounding box center [239, 74] width 362 height 57
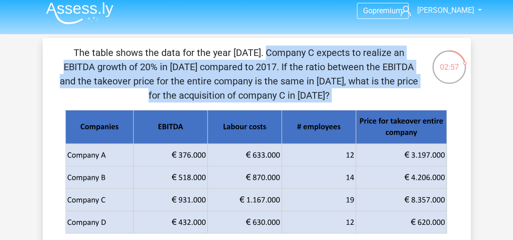
click at [282, 82] on p "The table shows the data for the year [DATE]. Company C expects to realize an E…" at bounding box center [239, 74] width 362 height 57
click at [251, 84] on p "The table shows the data for the year [DATE]. Company C expects to realize an E…" at bounding box center [239, 74] width 362 height 57
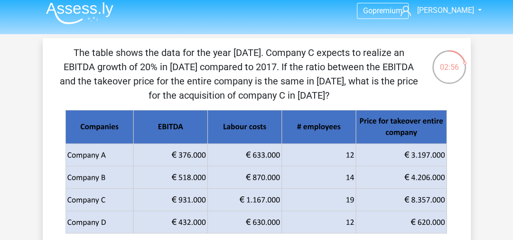
click at [248, 85] on p "The table shows the data for the year [DATE]. Company C expects to realize an E…" at bounding box center [239, 74] width 362 height 57
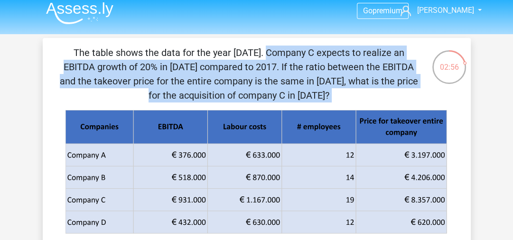
click at [248, 85] on p "The table shows the data for the year [DATE]. Company C expects to realize an E…" at bounding box center [239, 74] width 362 height 57
click at [244, 89] on p "The table shows the data for the year [DATE]. Company C expects to realize an E…" at bounding box center [239, 74] width 362 height 57
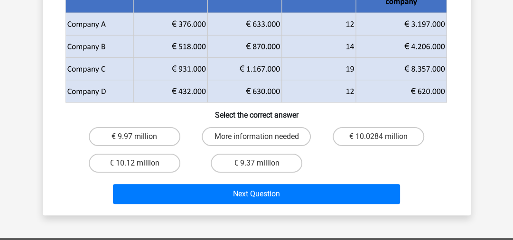
scroll to position [152, 0]
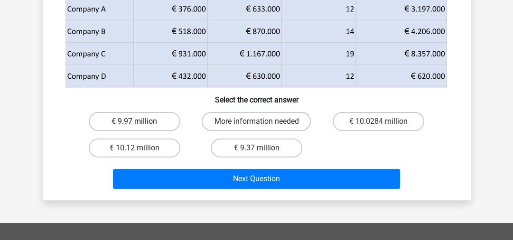
click at [154, 117] on label "€ 9.97 million" at bounding box center [135, 121] width 92 height 19
click at [140, 121] on input "€ 9.97 million" at bounding box center [137, 124] width 6 height 6
radio input "true"
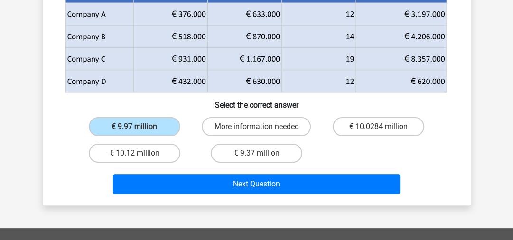
scroll to position [228, 0]
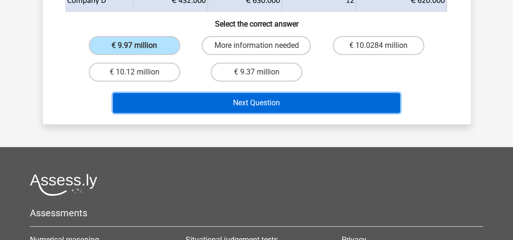
click at [175, 104] on button "Next Question" at bounding box center [256, 103] width 287 height 20
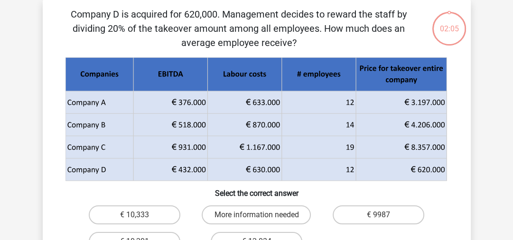
scroll to position [44, 0]
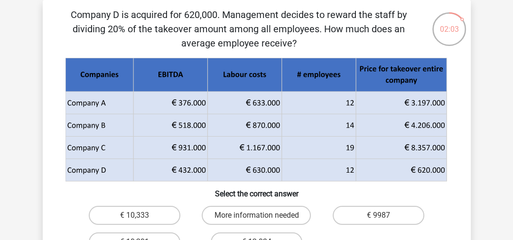
click at [205, 11] on p "Company D is acquired for 620,000. Management decides to reward the staff by di…" at bounding box center [239, 29] width 362 height 43
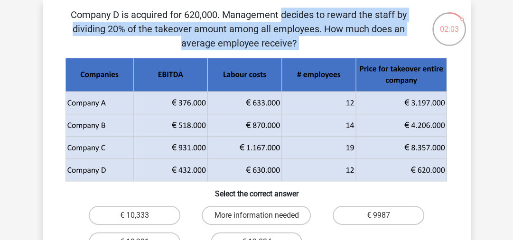
click at [205, 11] on p "Company D is acquired for 620,000. Management decides to reward the staff by di…" at bounding box center [239, 29] width 362 height 43
click at [208, 27] on p "Company D is acquired for 620,000. Management decides to reward the staff by di…" at bounding box center [239, 29] width 362 height 43
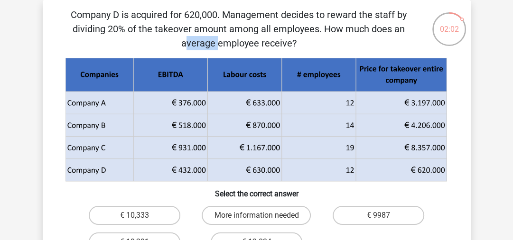
click at [208, 27] on p "Company D is acquired for 620,000. Management decides to reward the staff by di…" at bounding box center [239, 29] width 362 height 43
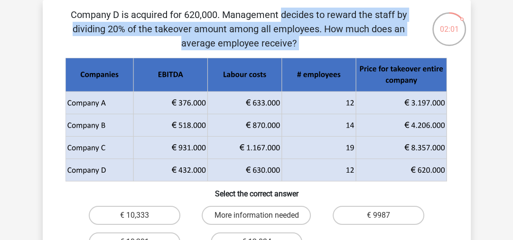
click at [208, 27] on p "Company D is acquired for 620,000. Management decides to reward the staff by di…" at bounding box center [239, 29] width 362 height 43
click at [206, 32] on p "Company D is acquired for 620,000. Management decides to reward the staff by di…" at bounding box center [239, 29] width 362 height 43
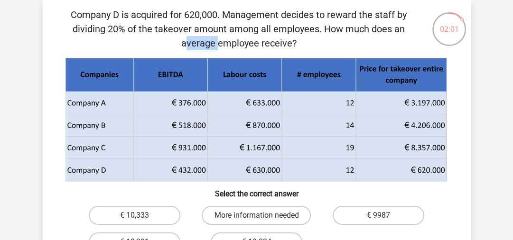
click at [206, 32] on p "Company D is acquired for 620,000. Management decides to reward the staff by di…" at bounding box center [239, 29] width 362 height 43
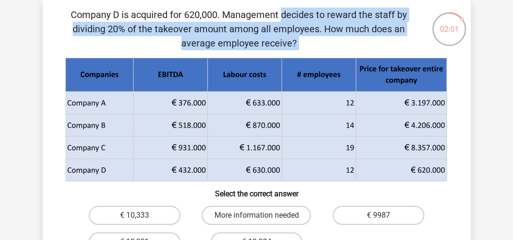
click at [206, 32] on p "Company D is acquired for 620,000. Management decides to reward the staff by di…" at bounding box center [239, 29] width 362 height 43
click at [170, 28] on p "Company D is acquired for 620,000. Management decides to reward the staff by di…" at bounding box center [239, 29] width 362 height 43
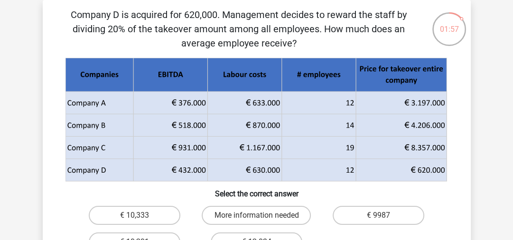
click at [170, 28] on p "Company D is acquired for 620,000. Management decides to reward the staff by di…" at bounding box center [239, 29] width 362 height 43
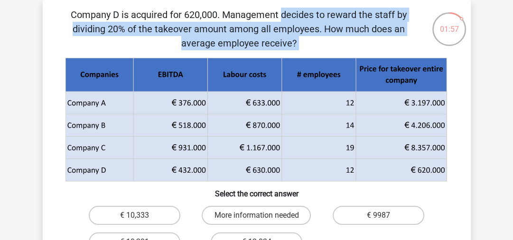
click at [170, 28] on p "Company D is acquired for 620,000. Management decides to reward the staff by di…" at bounding box center [239, 29] width 362 height 43
click at [169, 36] on p "Company D is acquired for 620,000. Management decides to reward the staff by di…" at bounding box center [239, 29] width 362 height 43
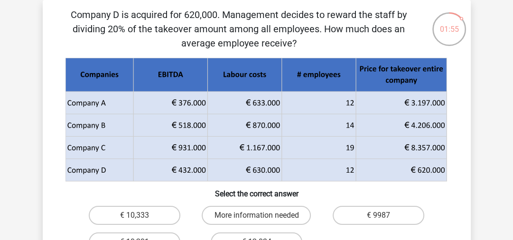
click at [167, 32] on p "Company D is acquired for 620,000. Management decides to reward the staff by di…" at bounding box center [239, 29] width 362 height 43
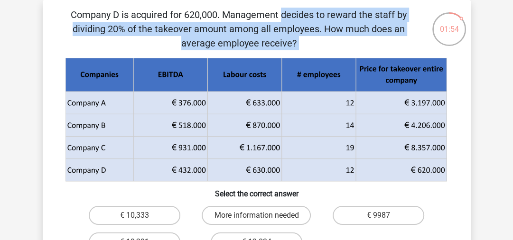
click at [184, 32] on p "Company D is acquired for 620,000. Management decides to reward the staff by di…" at bounding box center [239, 29] width 362 height 43
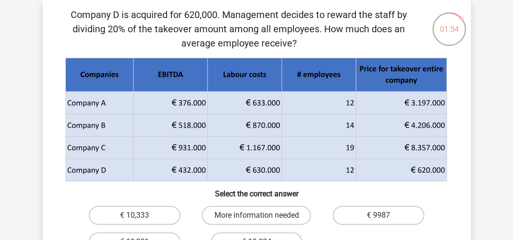
click at [178, 28] on p "Company D is acquired for 620,000. Management decides to reward the staff by di…" at bounding box center [239, 29] width 362 height 43
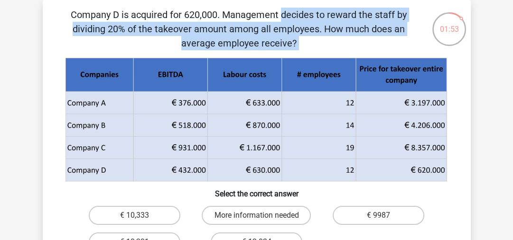
click at [178, 28] on p "Company D is acquired for 620,000. Management decides to reward the staff by di…" at bounding box center [239, 29] width 362 height 43
click at [187, 42] on p "Company D is acquired for 620,000. Management decides to reward the staff by di…" at bounding box center [239, 29] width 362 height 43
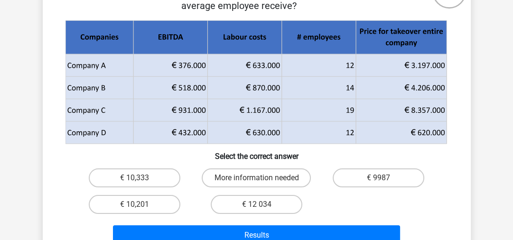
scroll to position [82, 0]
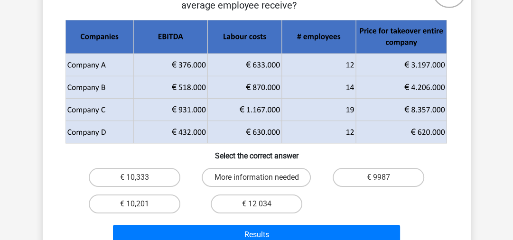
drag, startPoint x: 153, startPoint y: 178, endPoint x: 189, endPoint y: 178, distance: 36.5
click at [153, 181] on label "€ 10,333" at bounding box center [135, 177] width 92 height 19
click at [140, 181] on input "€ 10,333" at bounding box center [137, 180] width 6 height 6
radio input "true"
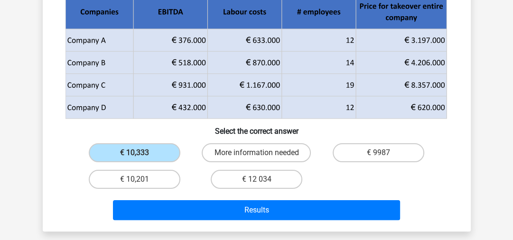
scroll to position [120, 0]
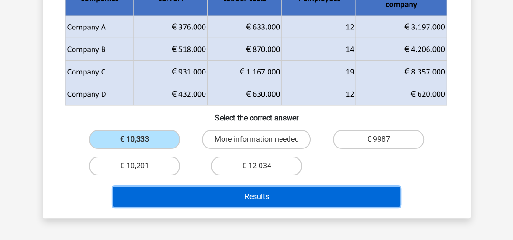
click at [195, 201] on button "Results" at bounding box center [256, 197] width 287 height 20
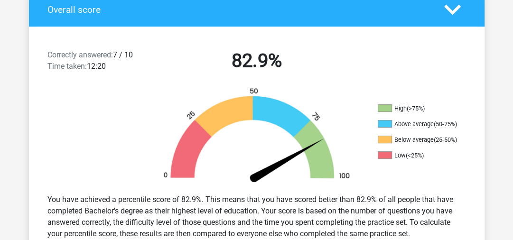
scroll to position [228, 0]
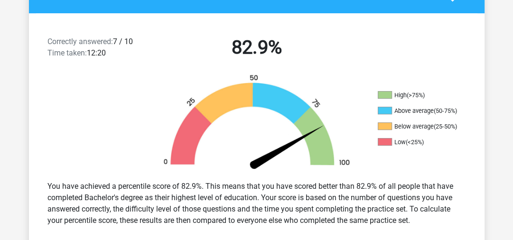
click at [130, 42] on div "Correctly answered: 7 / 10 Time taken: 12:20" at bounding box center [94, 49] width 108 height 27
click at [128, 42] on div "Correctly answered: 7 / 10 Time taken: 12:20" at bounding box center [94, 49] width 108 height 27
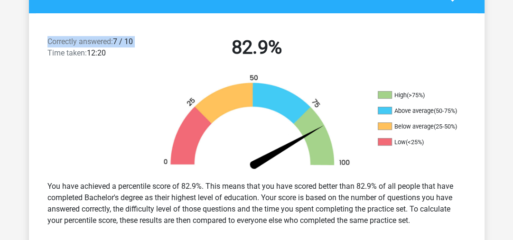
click at [128, 42] on div "Correctly answered: 7 / 10 Time taken: 12:20" at bounding box center [94, 49] width 108 height 27
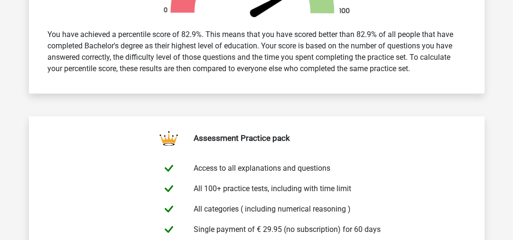
click at [195, 49] on div "You have achieved a percentile score of 82.9%. This means that you have scored …" at bounding box center [256, 51] width 433 height 53
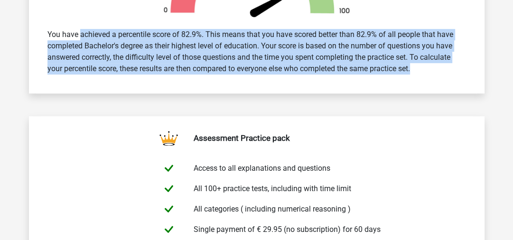
click at [195, 49] on div "You have achieved a percentile score of 82.9%. This means that you have scored …" at bounding box center [256, 51] width 433 height 53
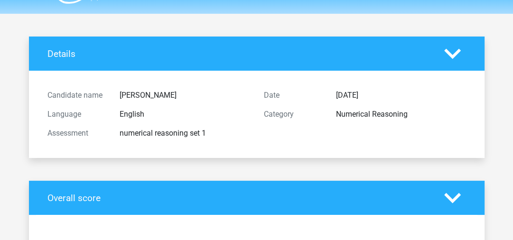
scroll to position [0, 0]
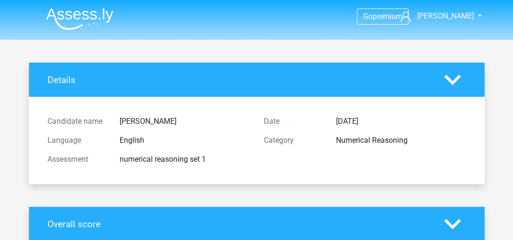
click at [205, 84] on h4 "Details" at bounding box center [238, 79] width 382 height 11
click at [446, 82] on icon at bounding box center [452, 80] width 17 height 17
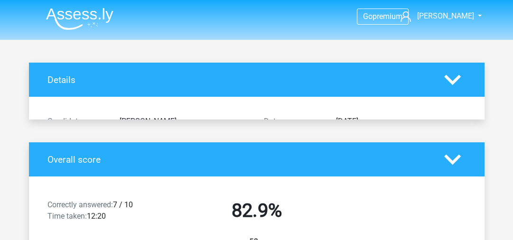
click at [446, 82] on icon at bounding box center [452, 80] width 17 height 17
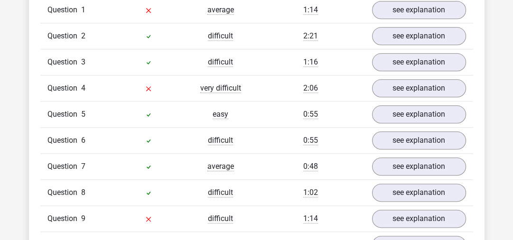
scroll to position [759, 0]
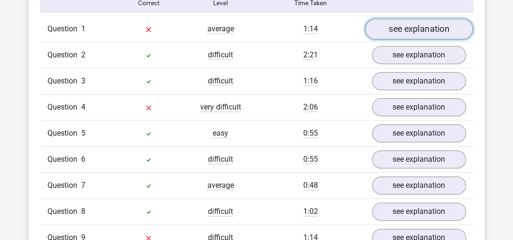
click at [415, 30] on link "see explanation" at bounding box center [419, 29] width 108 height 21
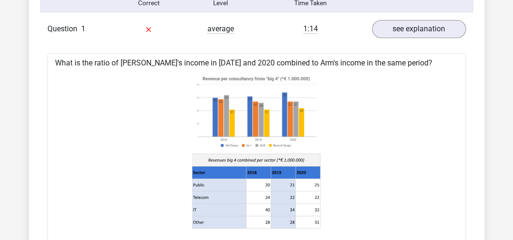
click at [382, 62] on div "What is the ratio of McFlinsey's income in 2018 and 2020 combined to Arm's inco…" at bounding box center [256, 227] width 419 height 348
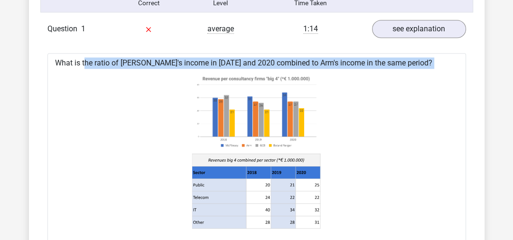
click at [382, 62] on div "What is the ratio of McFlinsey's income in 2018 and 2020 combined to Arm's inco…" at bounding box center [256, 227] width 419 height 348
click at [325, 65] on div "What is the ratio of McFlinsey's income in 2018 and 2020 combined to Arm's inco…" at bounding box center [256, 227] width 419 height 348
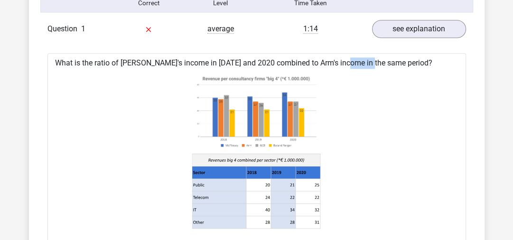
click at [325, 65] on div "What is the ratio of McFlinsey's income in 2018 and 2020 combined to Arm's inco…" at bounding box center [256, 227] width 419 height 348
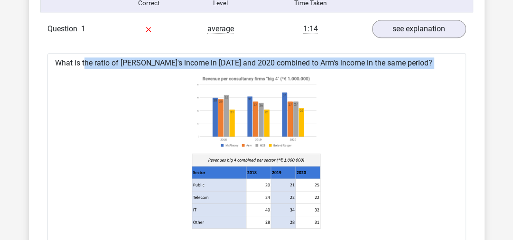
click at [325, 65] on div "What is the ratio of McFlinsey's income in 2018 and 2020 combined to Arm's inco…" at bounding box center [256, 227] width 419 height 348
click at [314, 66] on div "What is the ratio of McFlinsey's income in 2018 and 2020 combined to Arm's inco…" at bounding box center [256, 227] width 419 height 348
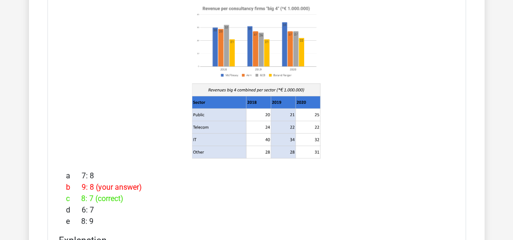
scroll to position [797, 0]
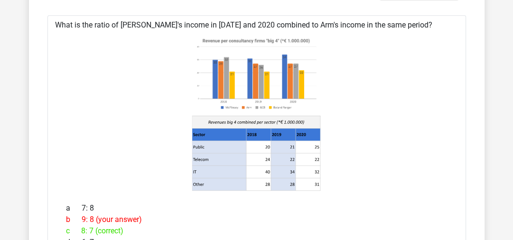
click at [223, 24] on div "What is the ratio of McFlinsey's income in 2018 and 2020 combined to Arm's inco…" at bounding box center [256, 189] width 419 height 348
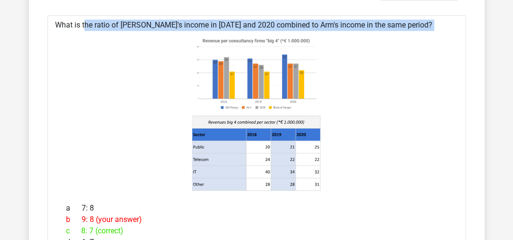
click at [223, 24] on div "What is the ratio of McFlinsey's income in 2018 and 2020 combined to Arm's inco…" at bounding box center [256, 189] width 419 height 348
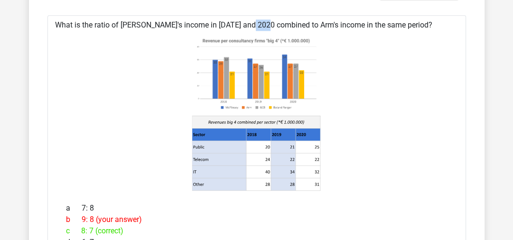
click at [223, 24] on div "What is the ratio of McFlinsey's income in 2018 and 2020 combined to Arm's inco…" at bounding box center [256, 189] width 419 height 348
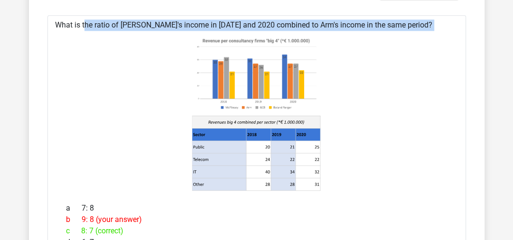
click at [223, 24] on div "What is the ratio of McFlinsey's income in 2018 and 2020 combined to Arm's inco…" at bounding box center [256, 189] width 419 height 348
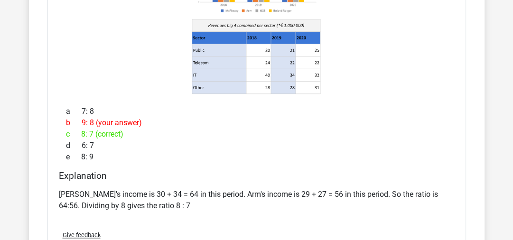
scroll to position [949, 0]
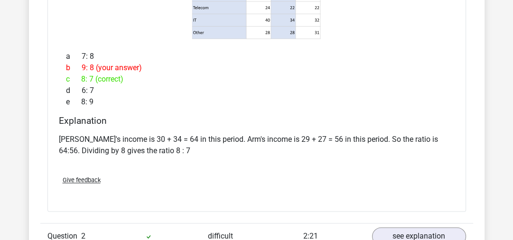
click at [221, 135] on p "McFlinsey's income is 30 + 34 = 64 in this period. Arm's income is 29 + 27 = 56…" at bounding box center [257, 145] width 396 height 23
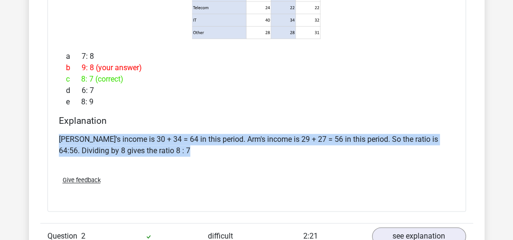
click at [221, 135] on p "McFlinsey's income is 30 + 34 = 64 in this period. Arm's income is 29 + 27 = 56…" at bounding box center [257, 145] width 396 height 23
click at [203, 138] on p "McFlinsey's income is 30 + 34 = 64 in this period. Arm's income is 29 + 27 = 56…" at bounding box center [257, 145] width 396 height 23
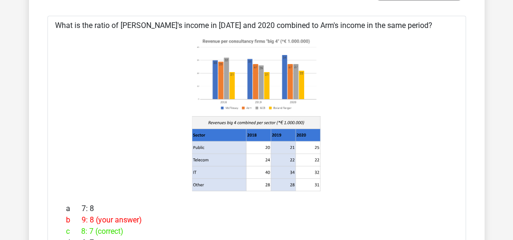
scroll to position [759, 0]
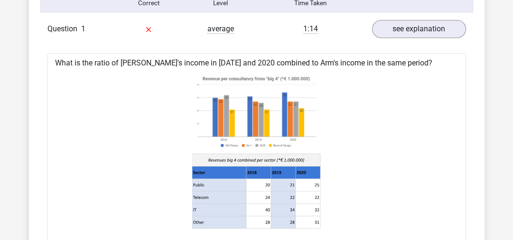
drag, startPoint x: 441, startPoint y: 37, endPoint x: 431, endPoint y: 41, distance: 11.0
click at [440, 37] on div "Question 1 average 1:14 see explanation" at bounding box center [256, 29] width 433 height 26
click at [424, 26] on link "see explanation" at bounding box center [419, 29] width 108 height 21
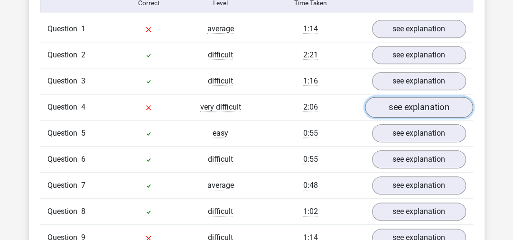
click at [400, 110] on link "see explanation" at bounding box center [419, 107] width 108 height 21
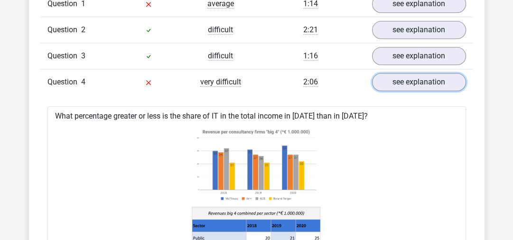
scroll to position [797, 0]
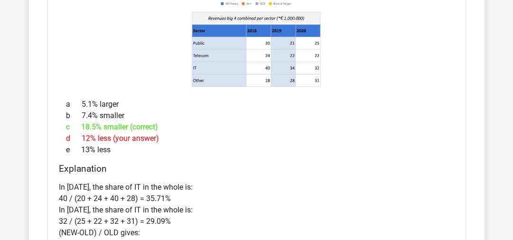
scroll to position [1025, 0]
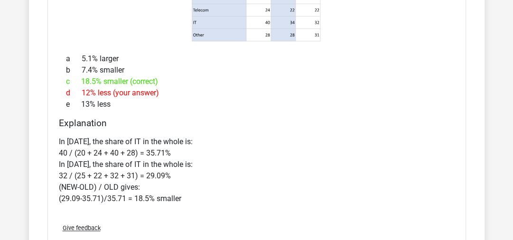
click at [182, 138] on p "In 2018, the share of IT in the whole is: 40 / (20 + 24 + 40 + 28) = 35.71% In …" at bounding box center [257, 170] width 396 height 68
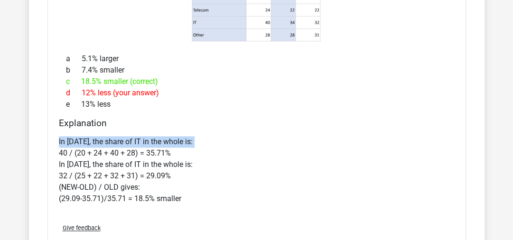
click at [182, 139] on p "In 2018, the share of IT in the whole is: 40 / (20 + 24 + 40 + 28) = 35.71% In …" at bounding box center [257, 170] width 396 height 68
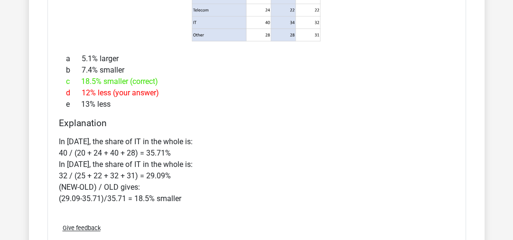
click at [161, 164] on p "In 2018, the share of IT in the whole is: 40 / (20 + 24 + 40 + 28) = 35.71% In …" at bounding box center [257, 170] width 396 height 68
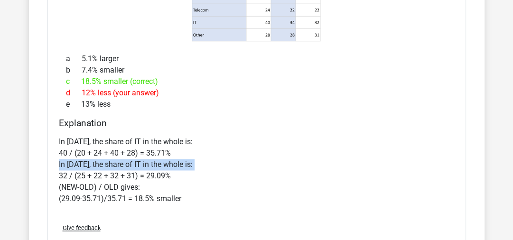
click at [161, 164] on p "In 2018, the share of IT in the whole is: 40 / (20 + 24 + 40 + 28) = 35.71% In …" at bounding box center [257, 170] width 396 height 68
click at [152, 165] on p "In 2018, the share of IT in the whole is: 40 / (20 + 24 + 40 + 28) = 35.71% In …" at bounding box center [257, 170] width 396 height 68
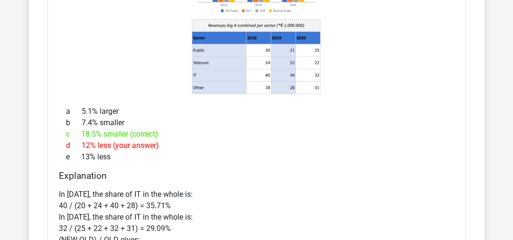
scroll to position [825, 0]
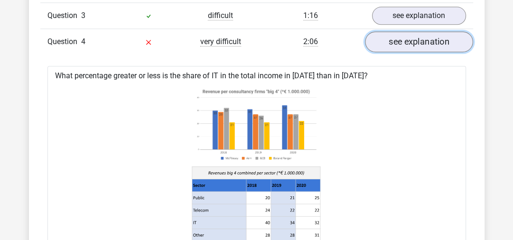
click at [395, 40] on link "see explanation" at bounding box center [419, 41] width 108 height 21
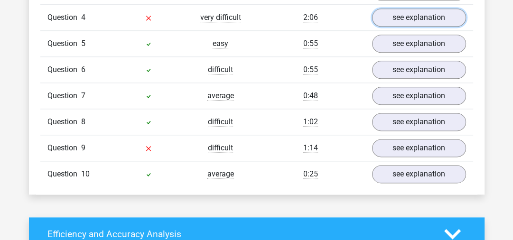
scroll to position [863, 0]
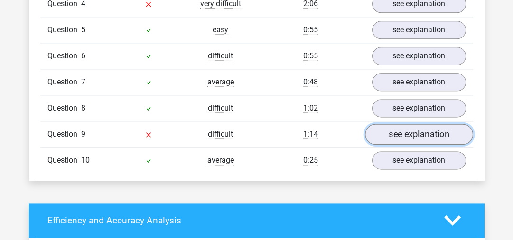
click at [395, 130] on link "see explanation" at bounding box center [419, 134] width 108 height 21
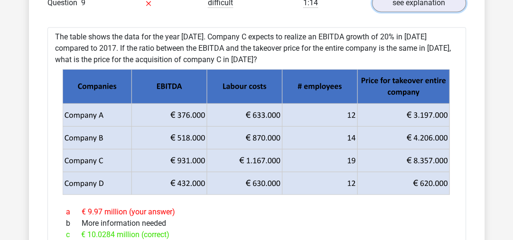
scroll to position [977, 0]
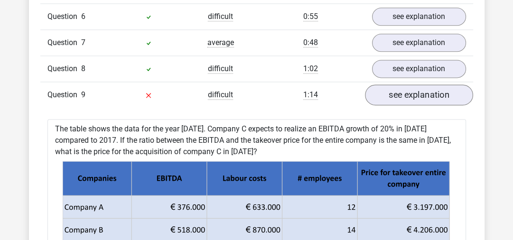
scroll to position [901, 0]
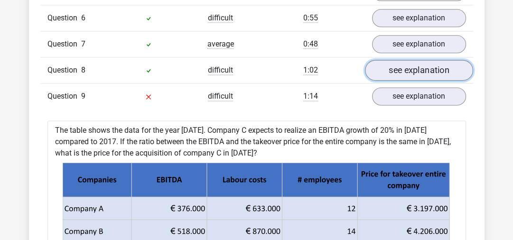
click at [414, 66] on link "see explanation" at bounding box center [419, 70] width 108 height 21
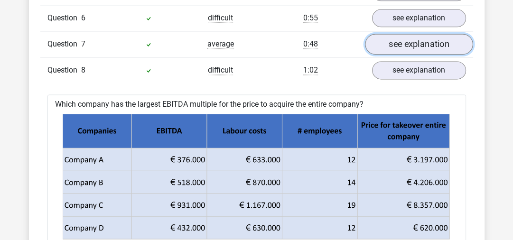
click at [422, 42] on link "see explanation" at bounding box center [419, 44] width 108 height 21
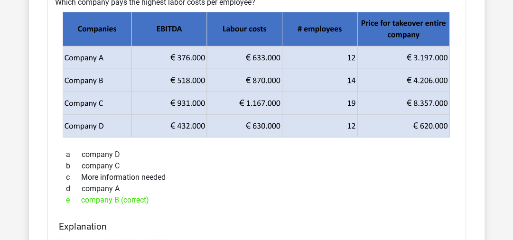
scroll to position [939, 0]
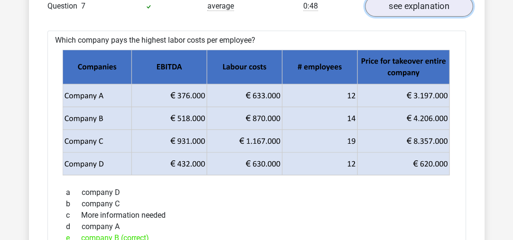
click at [412, 6] on link "see explanation" at bounding box center [419, 6] width 108 height 21
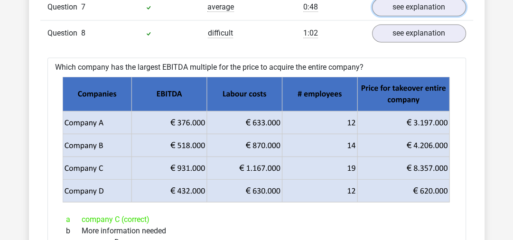
scroll to position [901, 0]
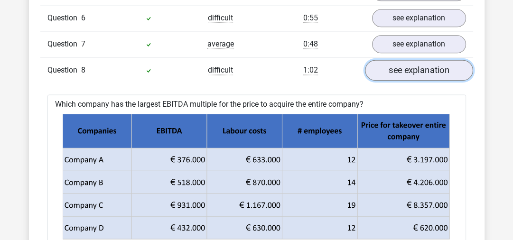
click at [394, 74] on link "see explanation" at bounding box center [419, 70] width 108 height 21
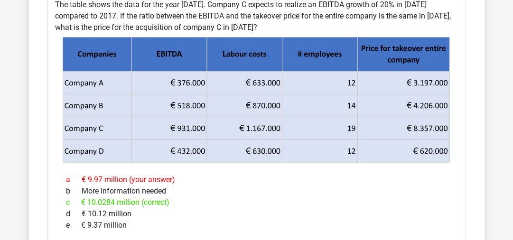
scroll to position [1014, 0]
